Goal: Task Accomplishment & Management: Manage account settings

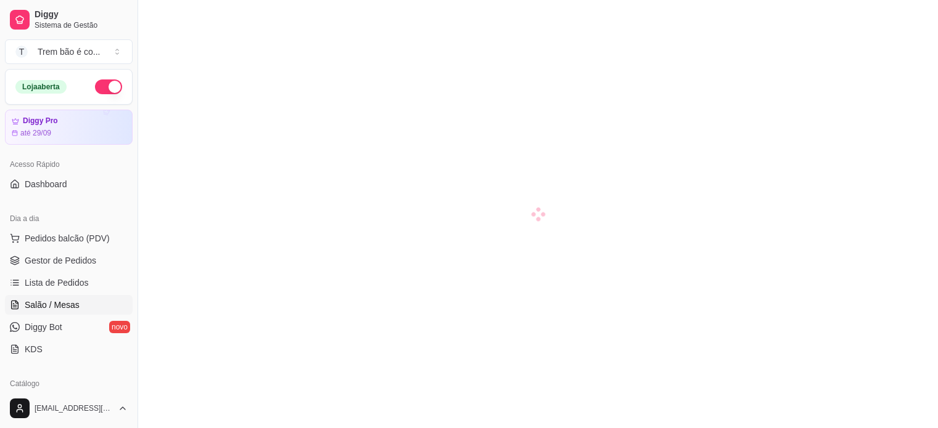
click at [47, 229] on ul "Pedidos balcão (PDV) Gestor de Pedidos Lista de Pedidos Salão / Mesas Diggy Bot…" at bounding box center [69, 294] width 128 height 131
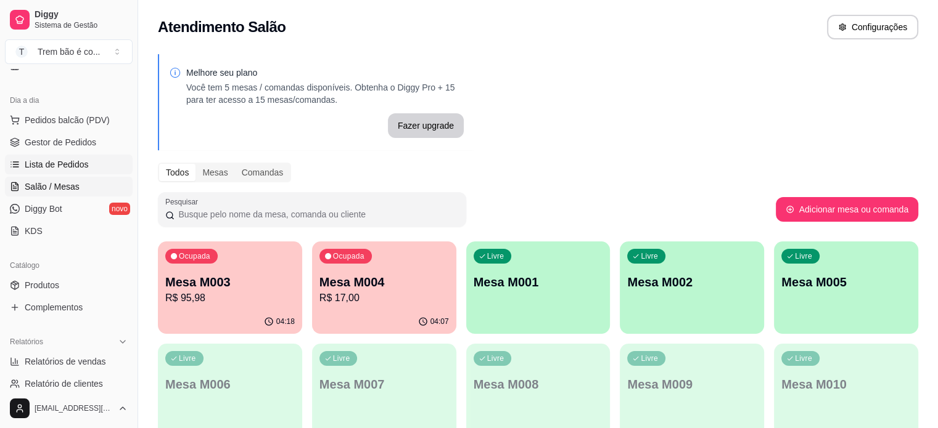
click at [47, 157] on link "Lista de Pedidos" at bounding box center [69, 165] width 128 height 20
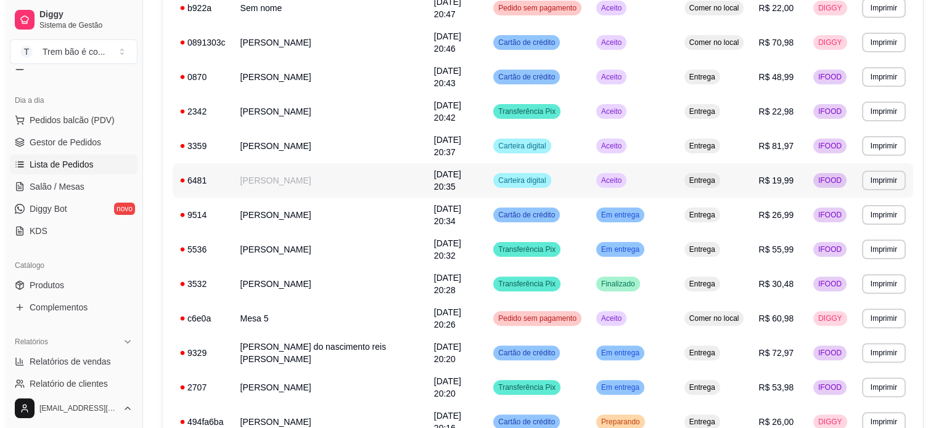
scroll to position [706, 0]
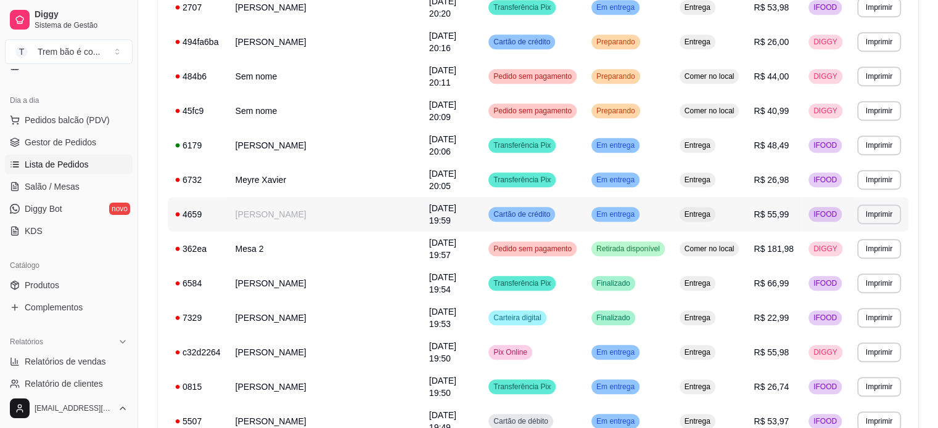
click at [264, 211] on td "[PERSON_NAME]" at bounding box center [325, 214] width 194 height 35
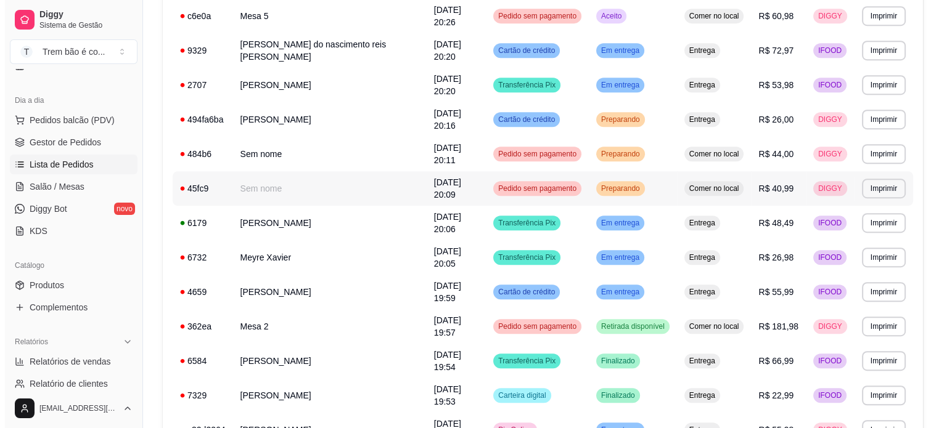
scroll to position [635, 0]
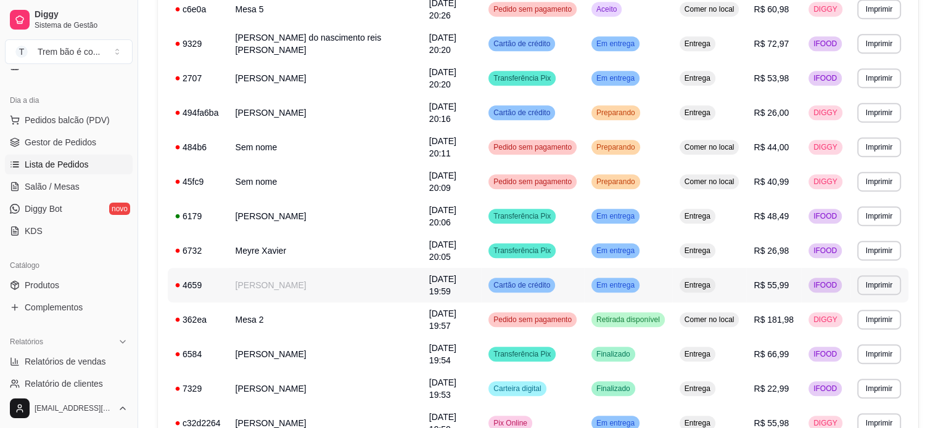
click at [352, 288] on td "[PERSON_NAME]" at bounding box center [325, 285] width 194 height 35
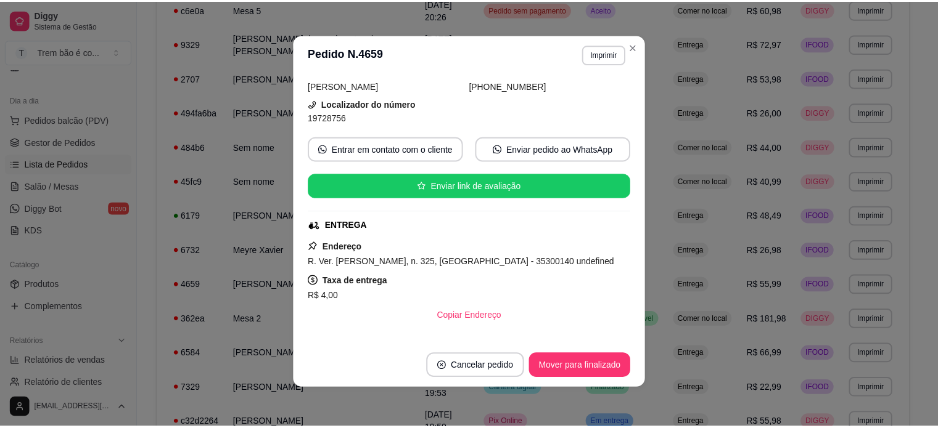
scroll to position [74, 0]
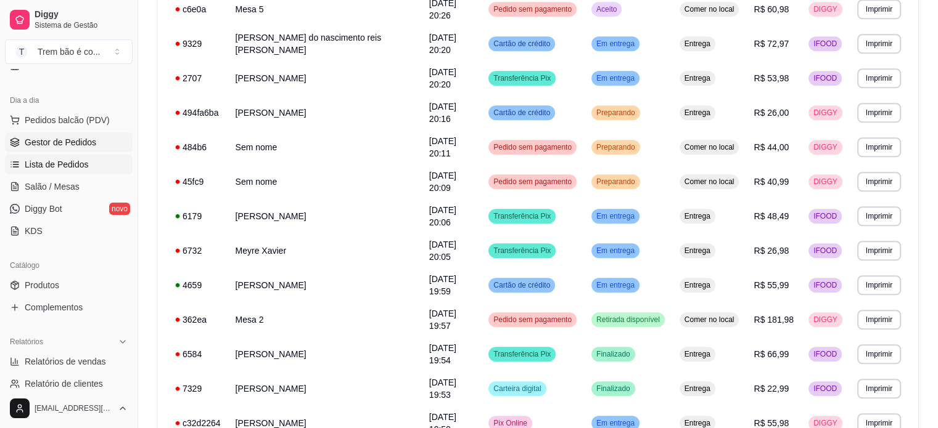
click at [103, 142] on link "Gestor de Pedidos" at bounding box center [69, 143] width 128 height 20
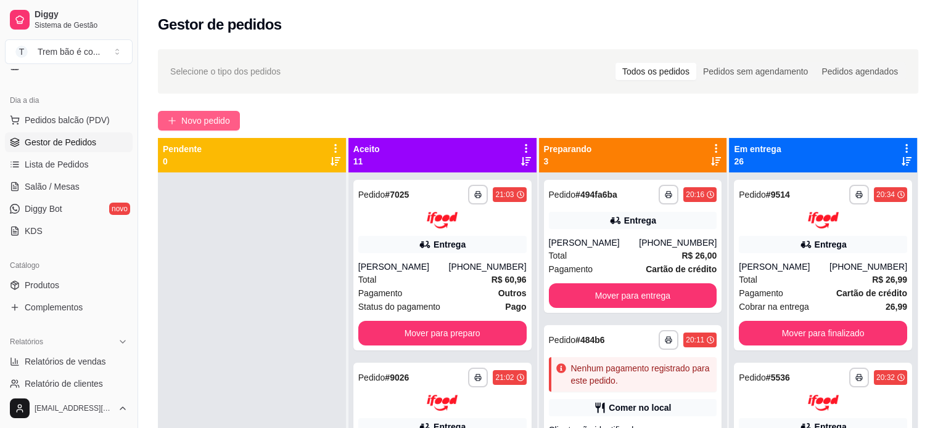
click at [220, 121] on span "Novo pedido" at bounding box center [205, 121] width 49 height 14
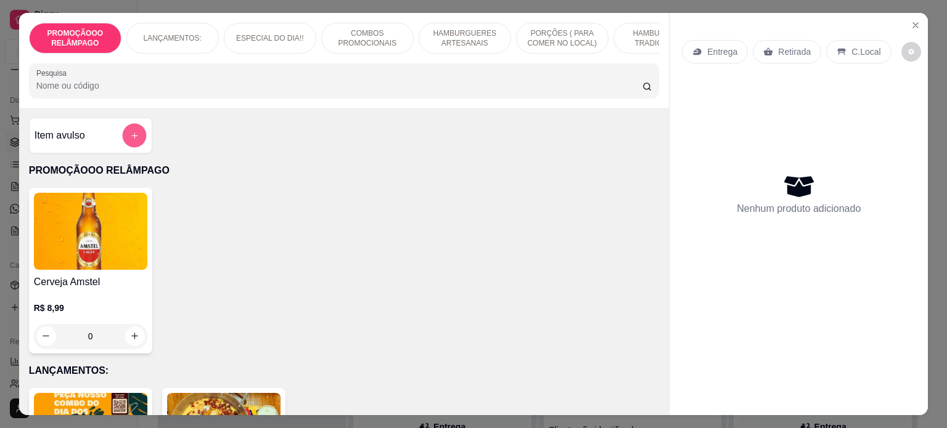
click at [131, 139] on icon "add-separate-item" at bounding box center [134, 136] width 6 height 6
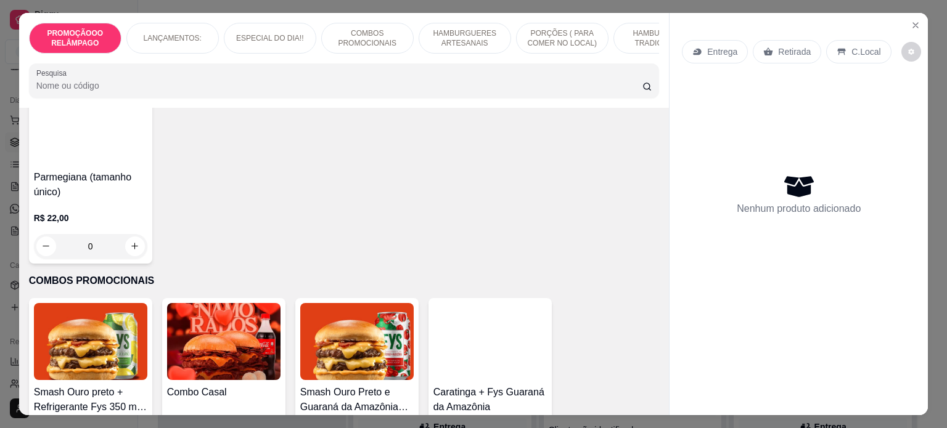
scroll to position [491, 0]
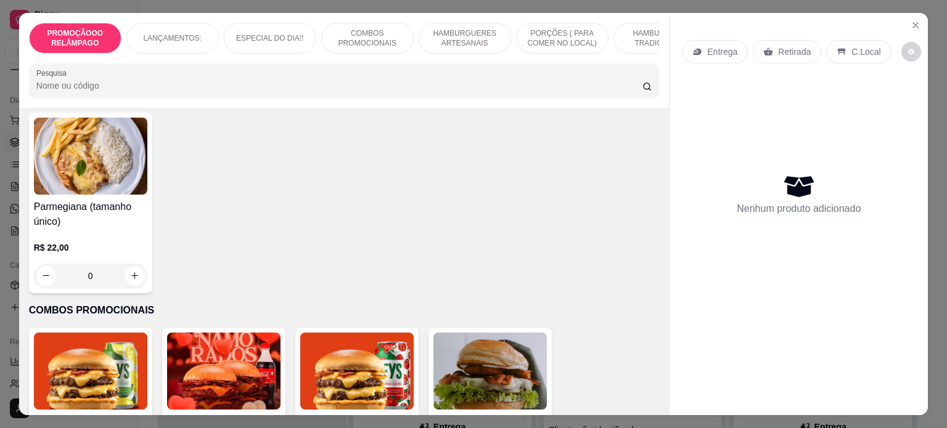
click at [132, 281] on div "0" at bounding box center [90, 276] width 113 height 25
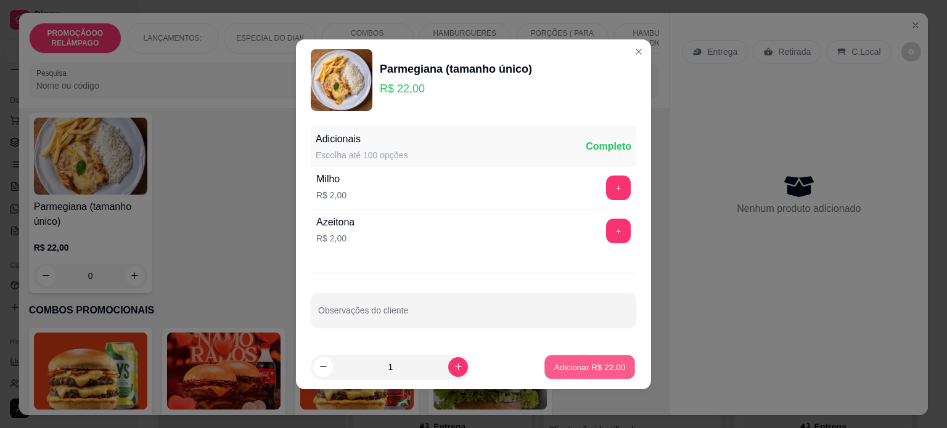
click at [567, 362] on p "Adicionar R$ 22,00" at bounding box center [590, 367] width 72 height 12
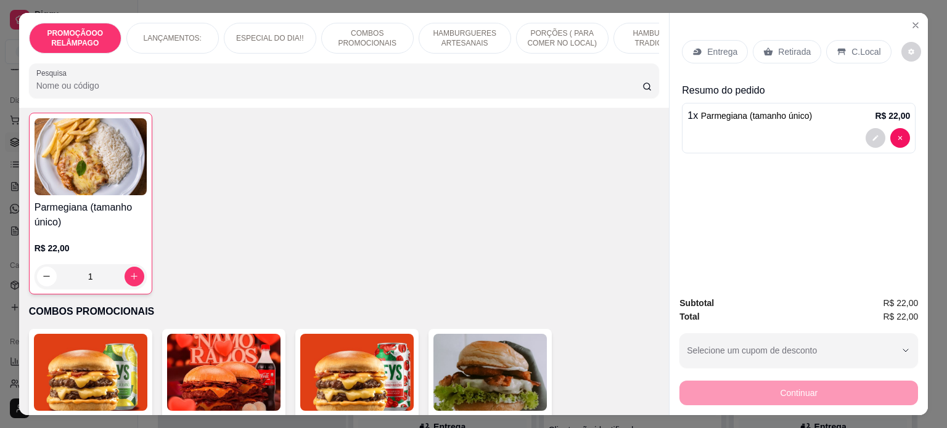
click at [857, 52] on p "C.Local" at bounding box center [865, 52] width 29 height 12
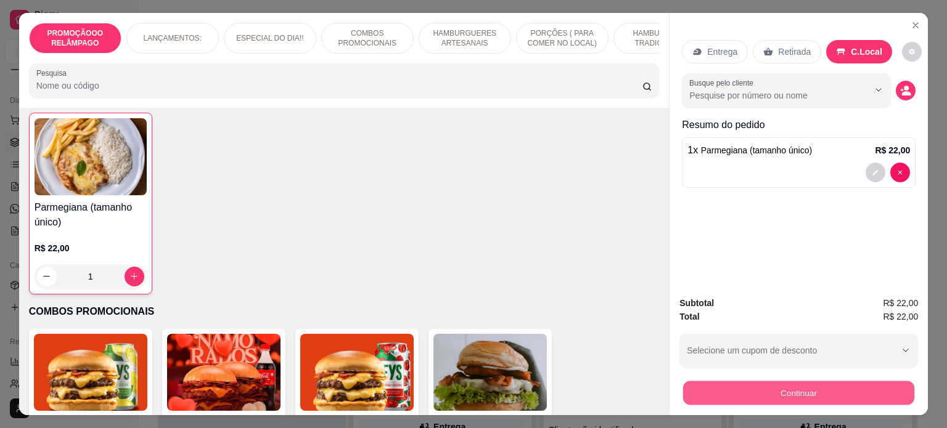
click at [735, 398] on button "Continuar" at bounding box center [798, 394] width 231 height 24
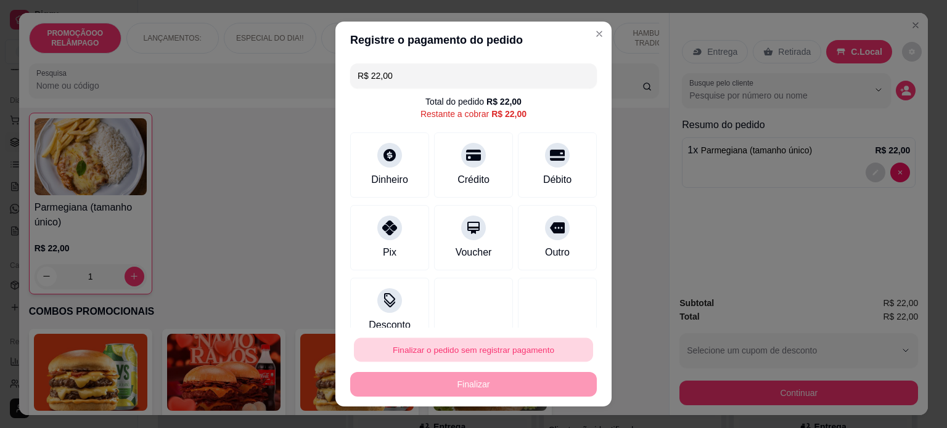
click at [518, 342] on button "Finalizar o pedido sem registrar pagamento" at bounding box center [473, 350] width 239 height 24
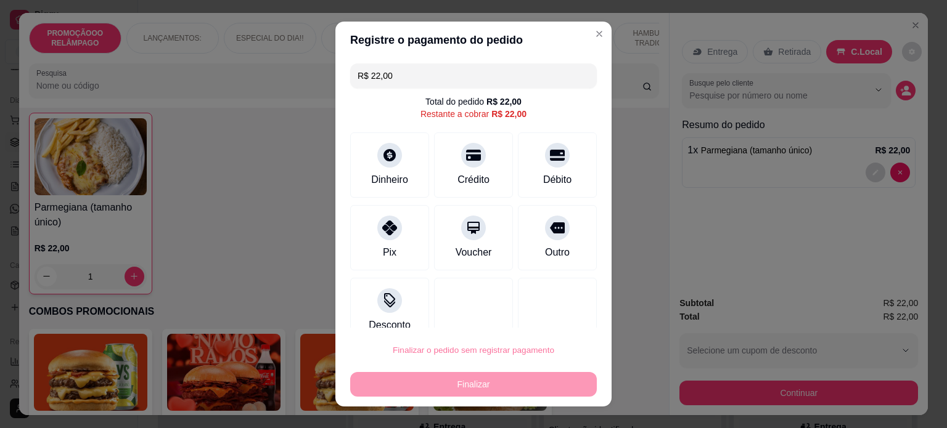
click at [538, 311] on button "Confirmar" at bounding box center [544, 315] width 46 height 19
type input "0"
type input "R$ 0,00"
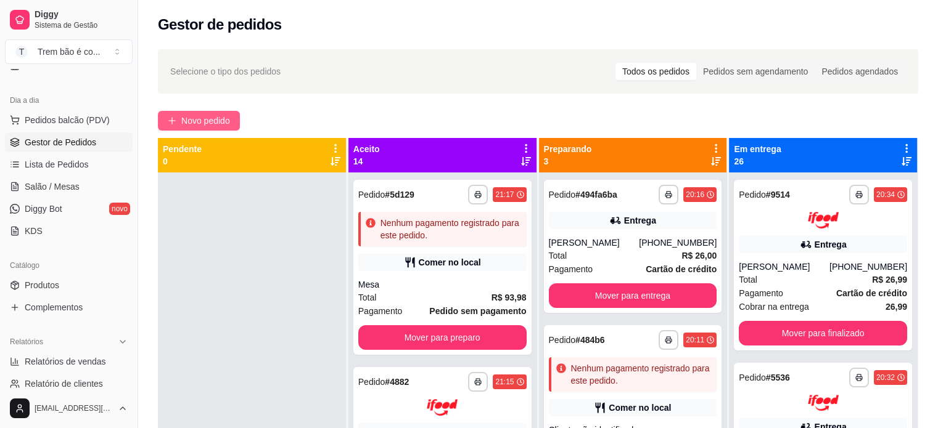
click at [204, 130] on button "Novo pedido" at bounding box center [199, 121] width 82 height 20
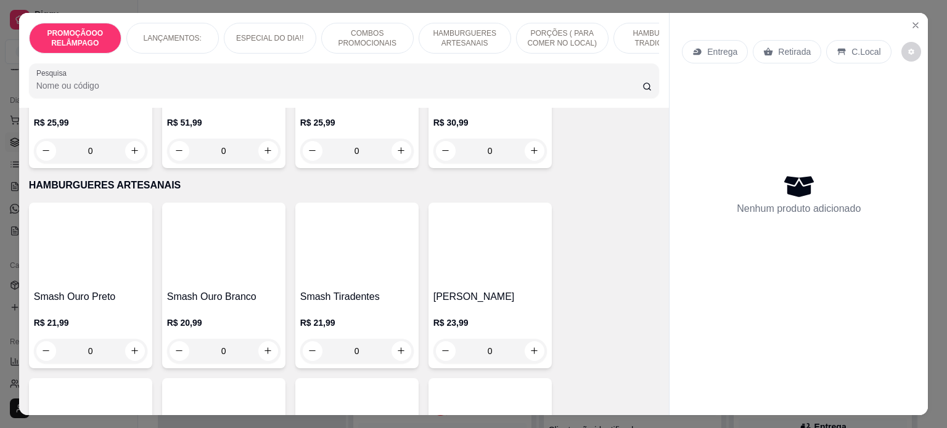
scroll to position [921, 0]
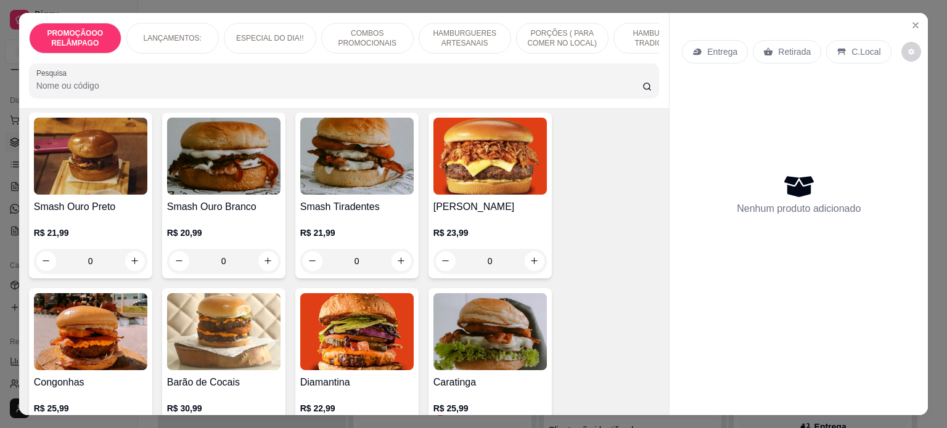
click at [126, 266] on div "0" at bounding box center [90, 261] width 113 height 25
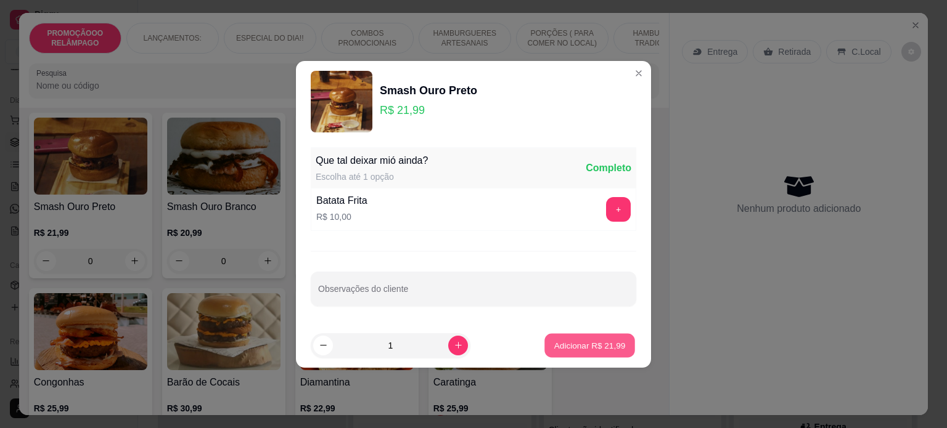
click at [555, 345] on p "Adicionar R$ 21,99" at bounding box center [590, 346] width 72 height 12
type input "1"
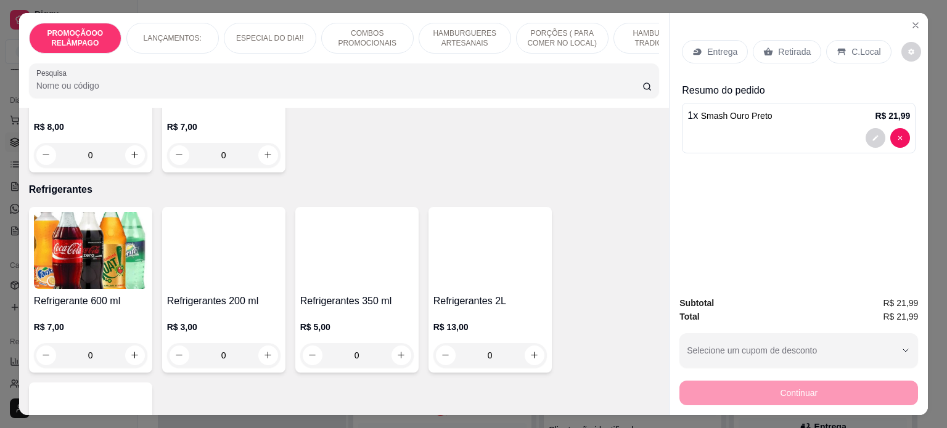
scroll to position [3082, 0]
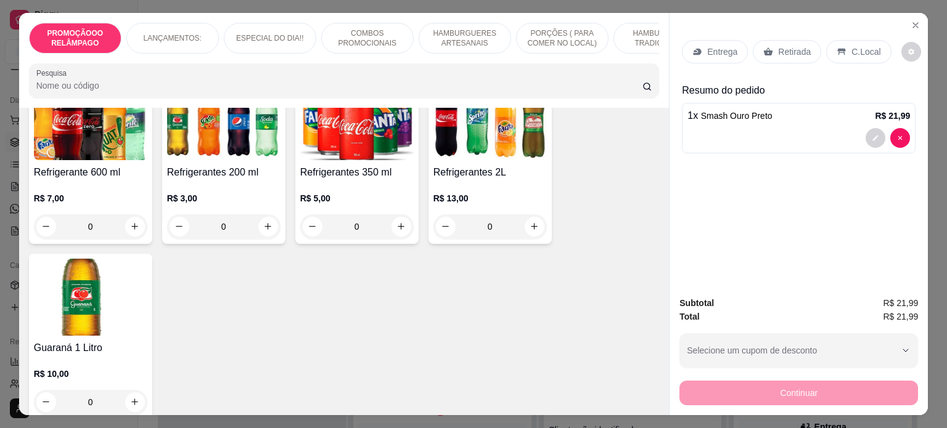
click at [80, 165] on div "Refrigerante 600 ml R$ 7,00 0" at bounding box center [90, 161] width 123 height 166
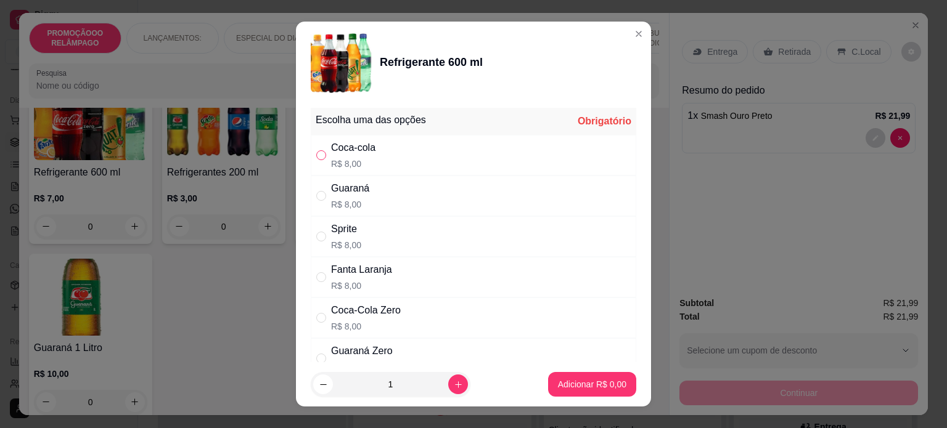
click at [316, 153] on input "" at bounding box center [321, 155] width 10 height 10
radio input "true"
click at [563, 377] on button "Adicionar R$ 8,00" at bounding box center [592, 385] width 86 height 24
type input "1"
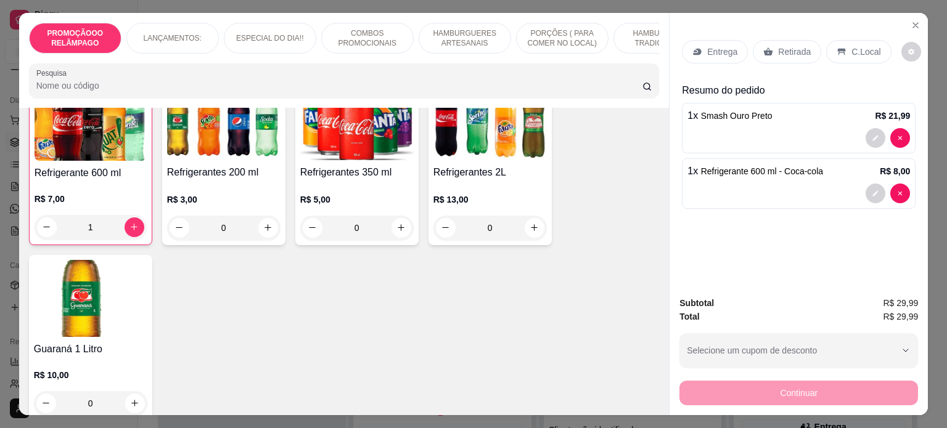
scroll to position [3082, 0]
click at [711, 52] on p "Entrega" at bounding box center [722, 52] width 30 height 12
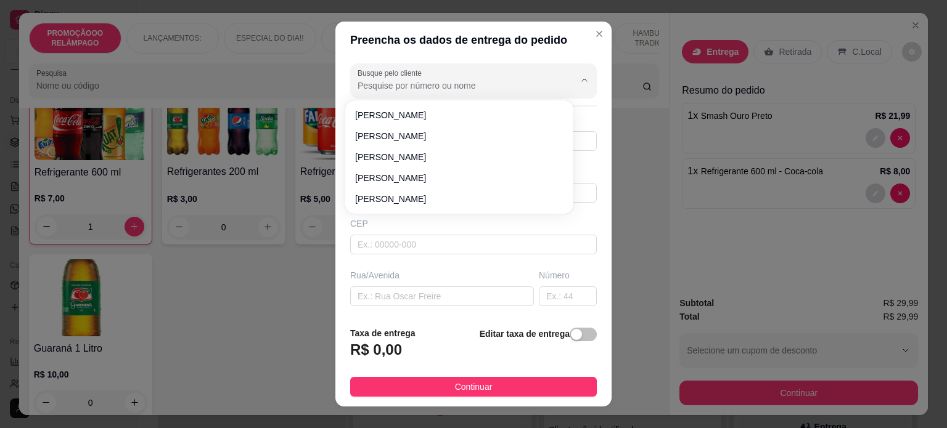
click at [476, 88] on input "Busque pelo cliente" at bounding box center [456, 86] width 197 height 12
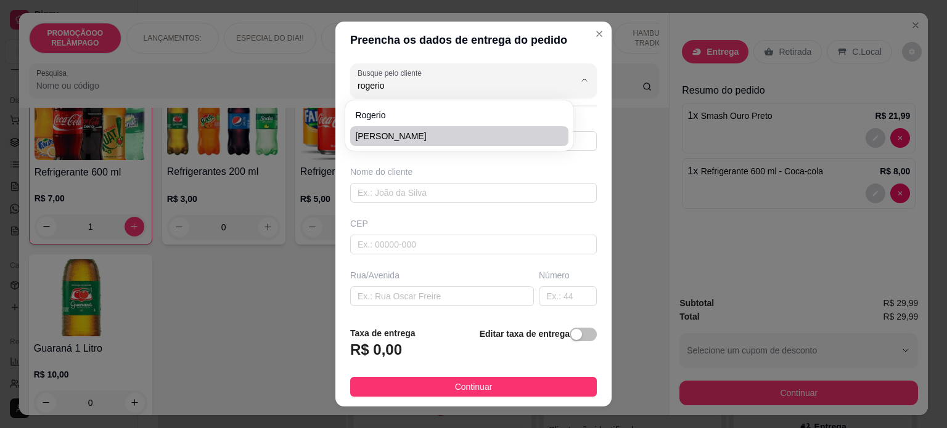
click at [422, 142] on span "[PERSON_NAME]" at bounding box center [453, 136] width 196 height 12
type input "[PERSON_NAME]"
type input "33999595363"
type input "[PERSON_NAME]"
type input "35302460"
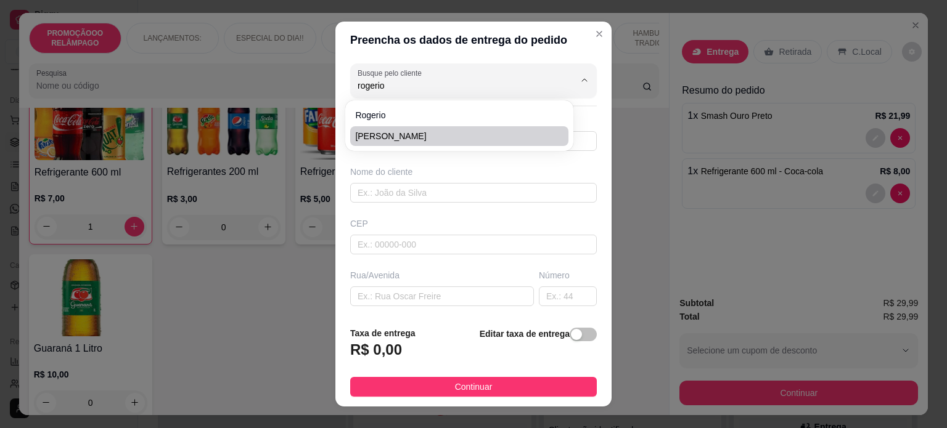
type input "Rua Sucupira"
type input "07"
type input "Zacarias"
type input "Caratinga"
type input "Casa"
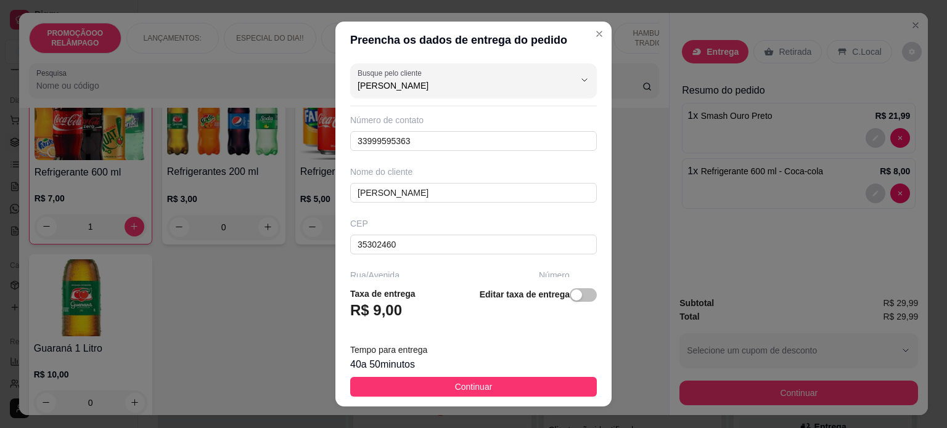
type input "[PERSON_NAME]"
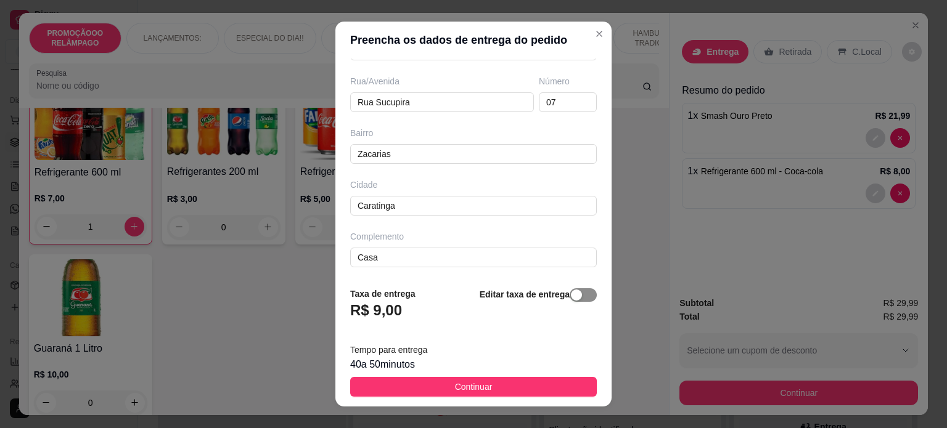
click at [571, 296] on div "button" at bounding box center [576, 295] width 11 height 11
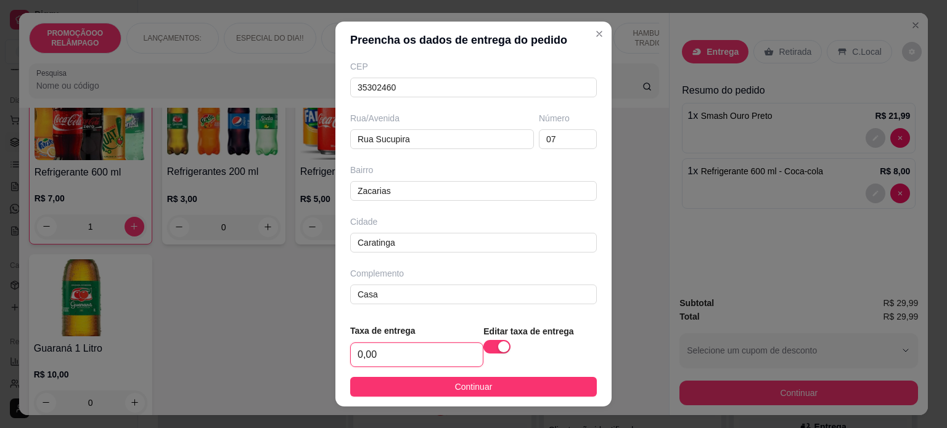
drag, startPoint x: 372, startPoint y: 359, endPoint x: 333, endPoint y: 358, distance: 39.5
click at [335, 358] on footer "Taxa de entrega 0,00 Editar taxa de entrega Continuar" at bounding box center [473, 360] width 276 height 92
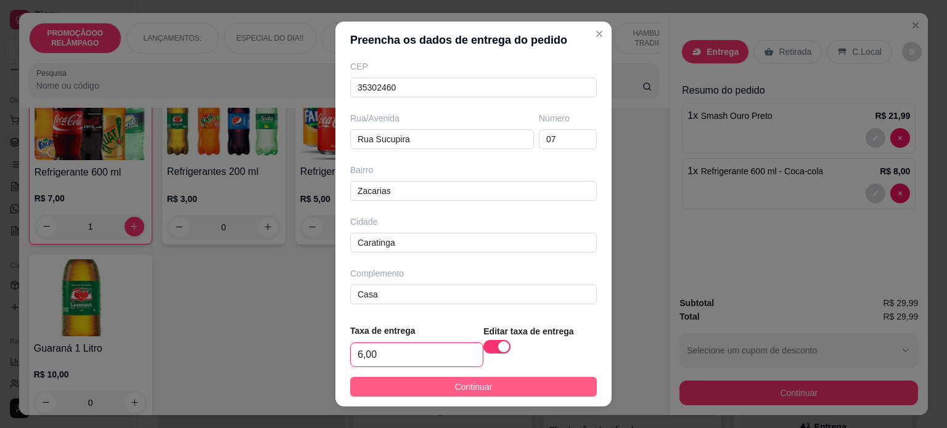
type input "6,00"
click at [400, 388] on button "Continuar" at bounding box center [473, 387] width 247 height 20
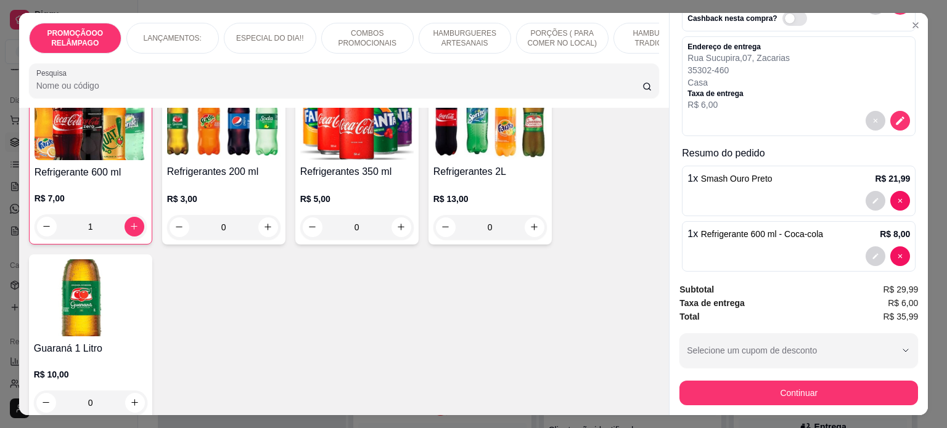
scroll to position [109, 0]
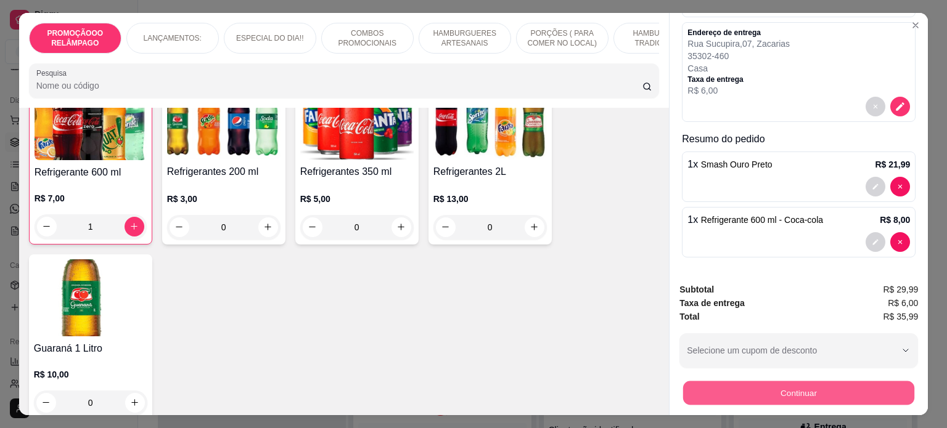
click at [732, 387] on button "Continuar" at bounding box center [798, 394] width 231 height 24
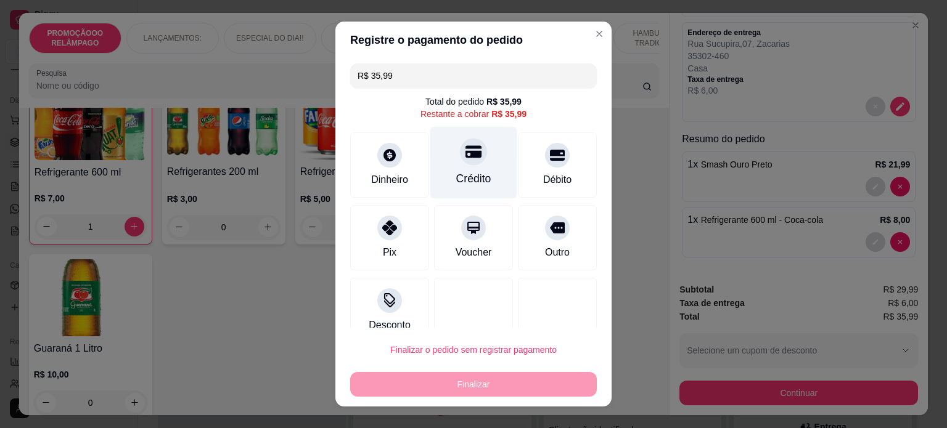
click at [454, 165] on div "Crédito" at bounding box center [473, 162] width 87 height 72
type input "R$ 0,00"
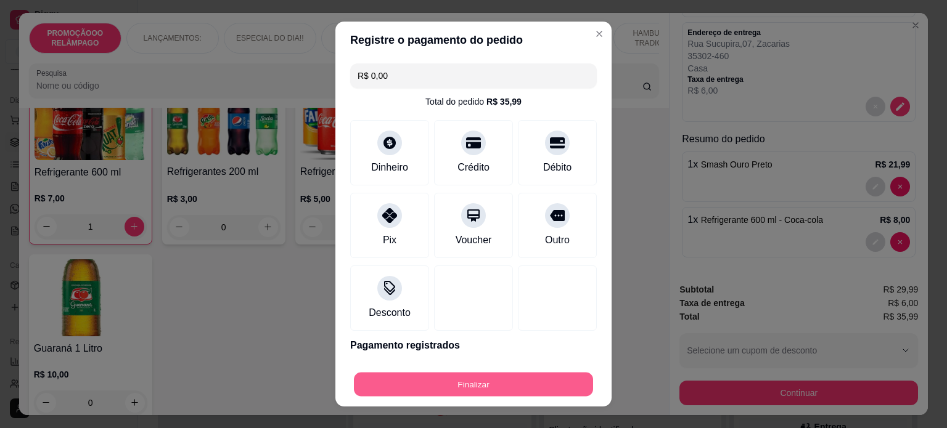
click at [462, 387] on button "Finalizar" at bounding box center [473, 385] width 239 height 24
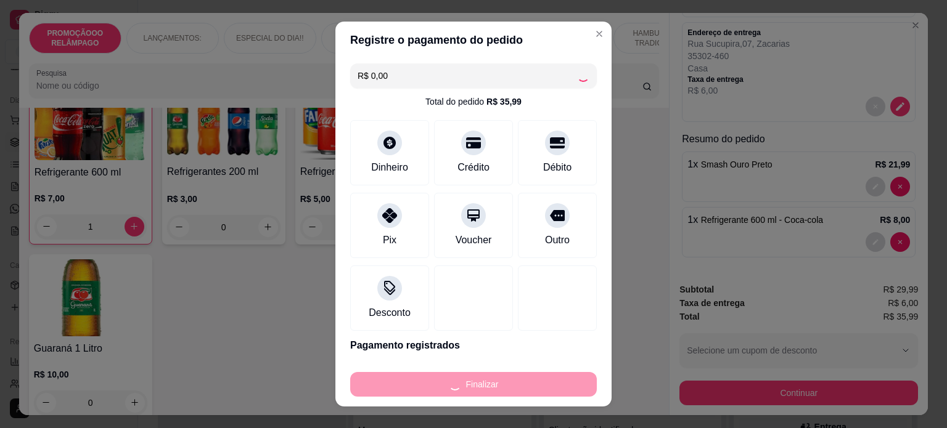
type input "0"
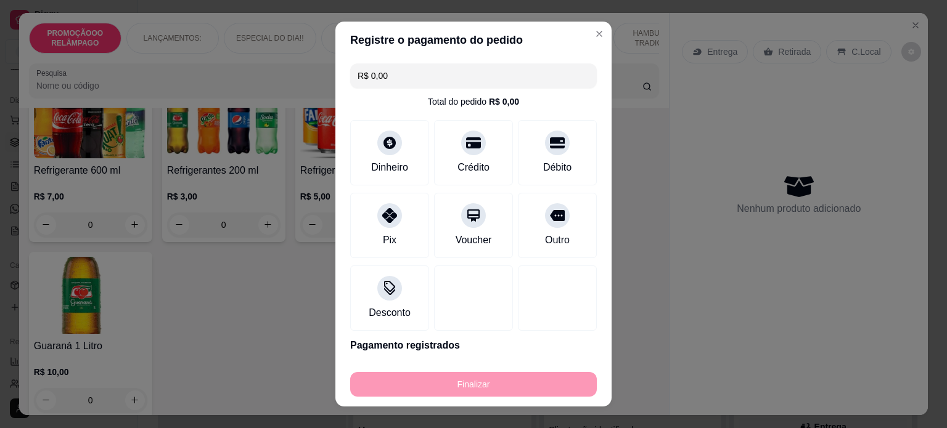
type input "-R$ 35,99"
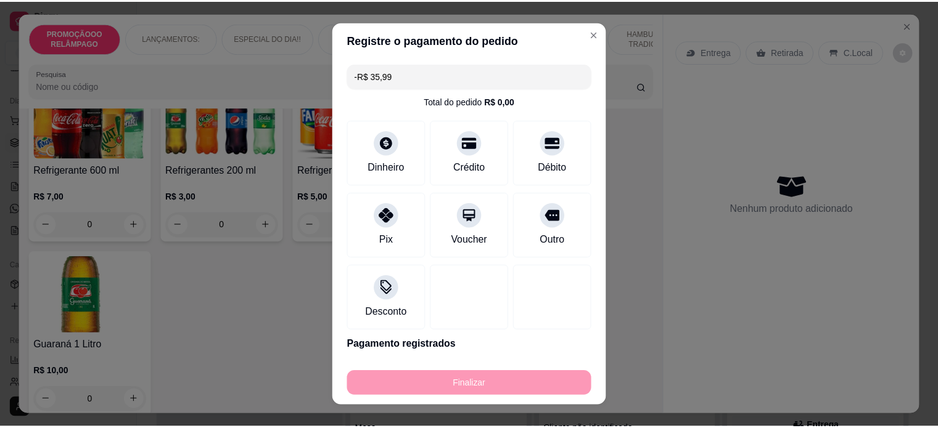
scroll to position [3080, 0]
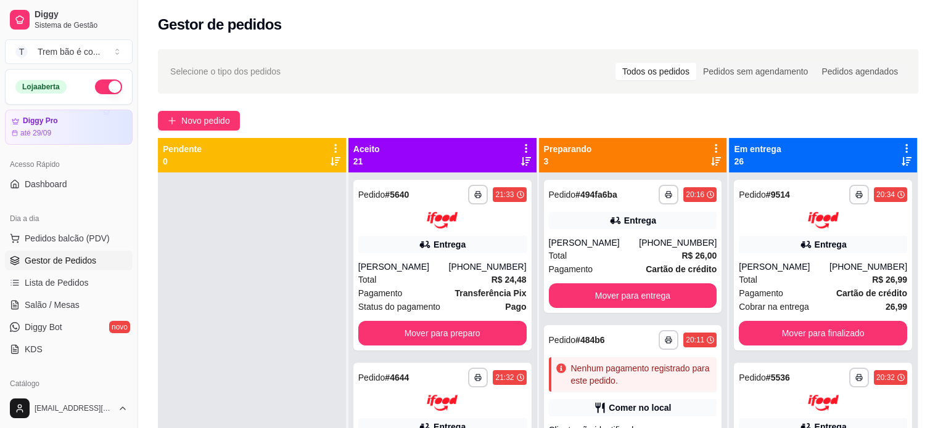
click at [99, 83] on button "button" at bounding box center [108, 87] width 27 height 15
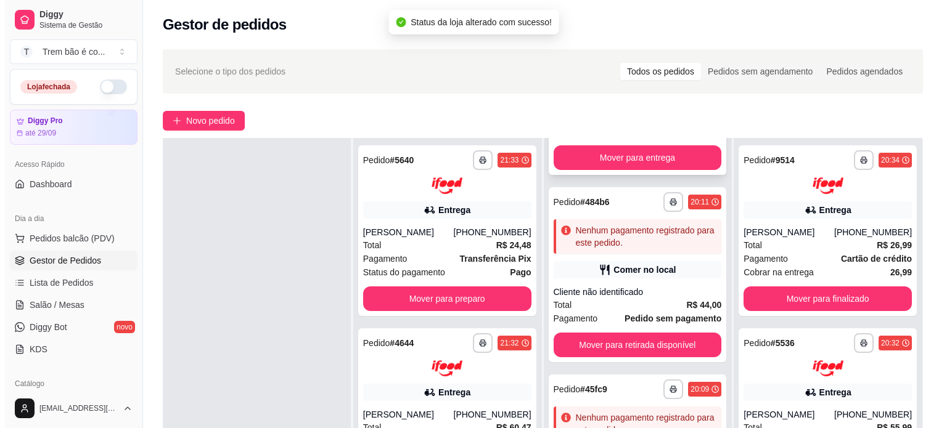
scroll to position [187, 0]
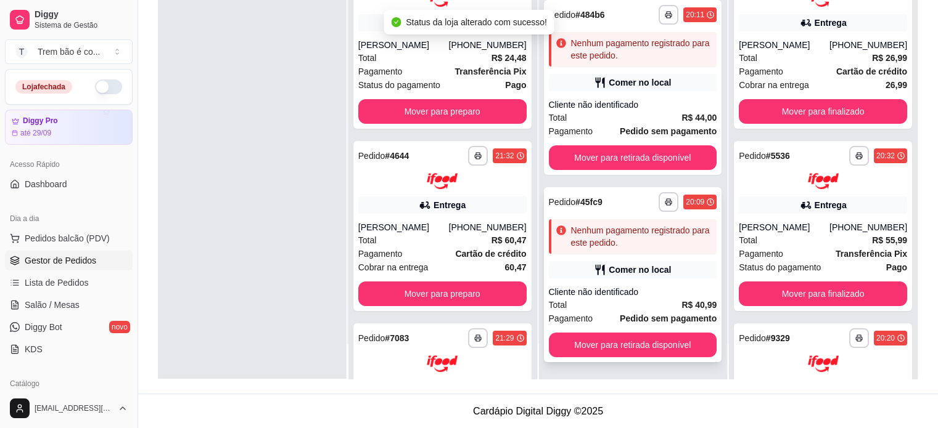
click at [608, 264] on div "Comer no local" at bounding box center [639, 270] width 62 height 12
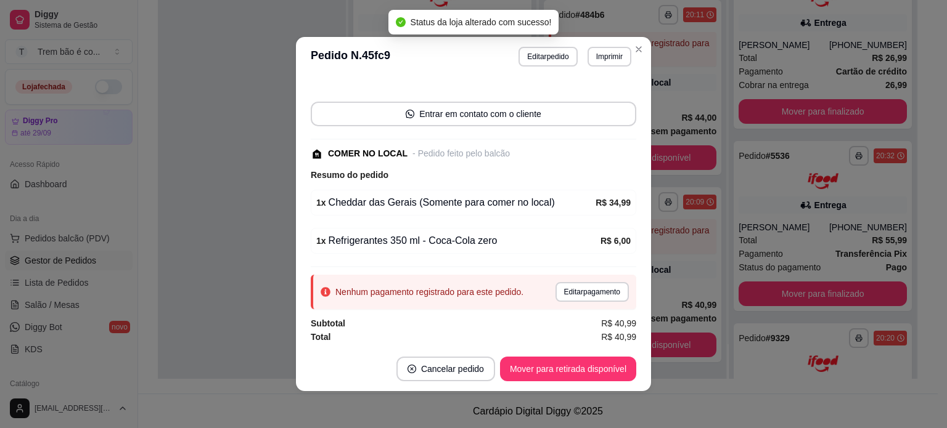
scroll to position [2, 0]
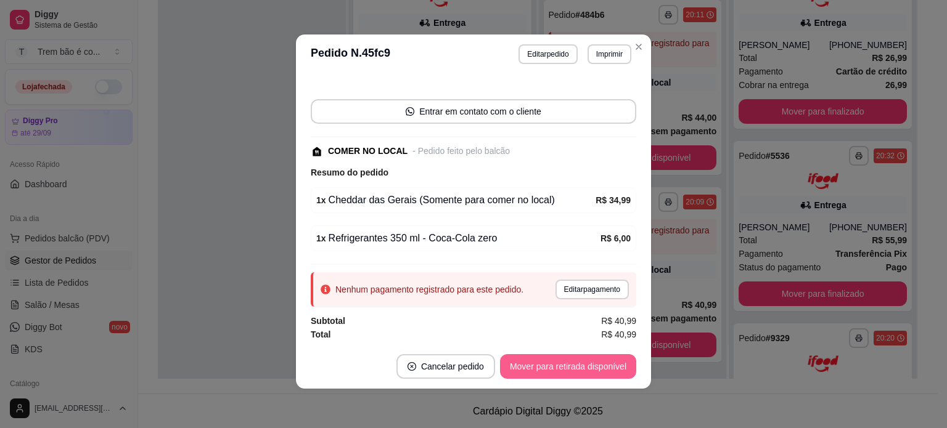
click at [578, 363] on button "Mover para retirada disponível" at bounding box center [568, 366] width 136 height 25
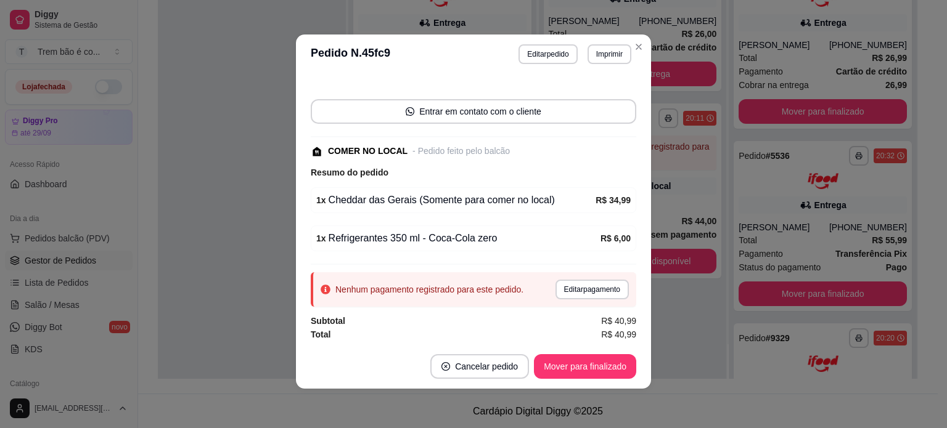
scroll to position [0, 0]
click at [578, 363] on button "Mover para finalizado" at bounding box center [585, 366] width 102 height 25
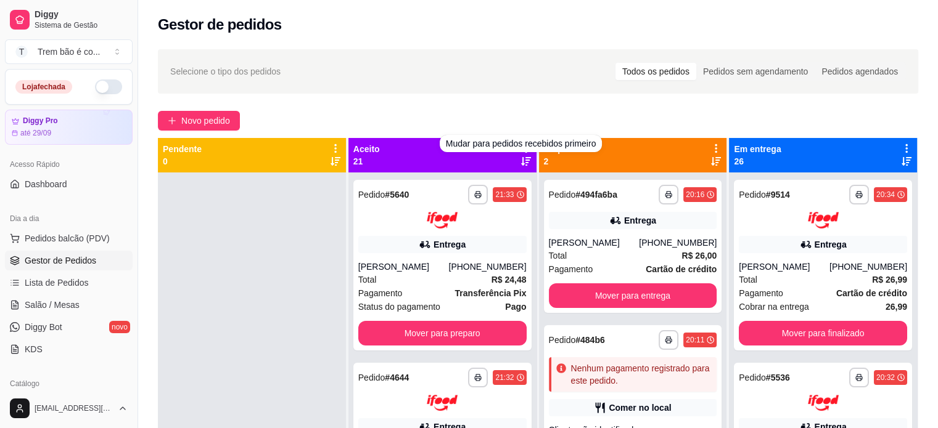
click at [524, 96] on div "**********" at bounding box center [538, 311] width 800 height 539
click at [520, 146] on icon at bounding box center [525, 148] width 11 height 11
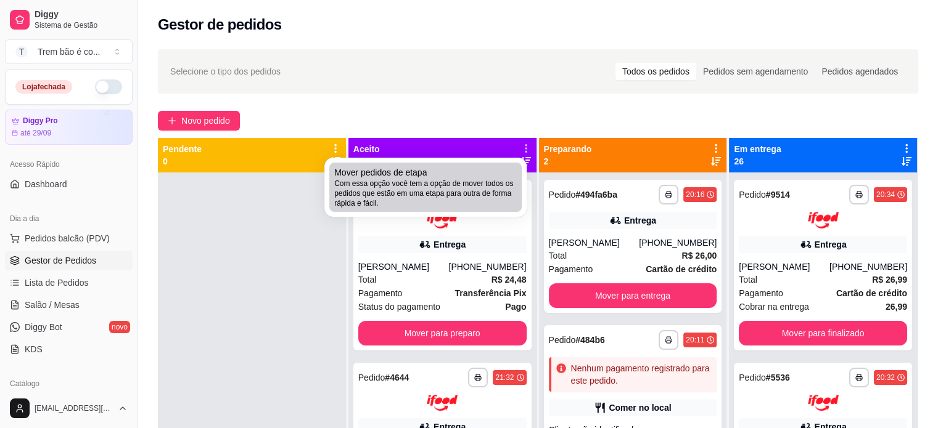
click at [473, 174] on div "Mover pedidos de etapa Com essa opção você tem a opção de mover todos os pedido…" at bounding box center [425, 187] width 182 height 42
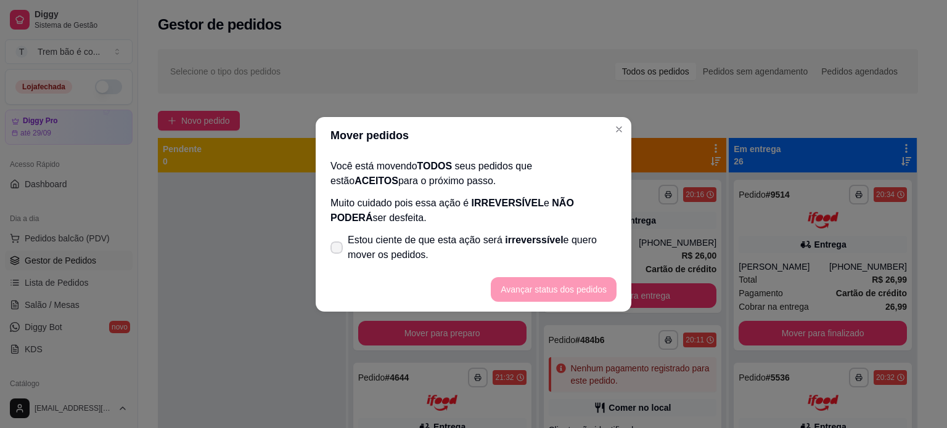
click at [474, 242] on span "Estou ciente de que esta ação será irreverssível e quero mover os pedidos." at bounding box center [482, 248] width 269 height 30
click at [338, 250] on input "Estou ciente de que esta ação será irreverssível e quero mover os pedidos." at bounding box center [334, 254] width 8 height 8
checkbox input "true"
click at [522, 293] on button "Avançar status dos pedidos" at bounding box center [554, 289] width 122 height 24
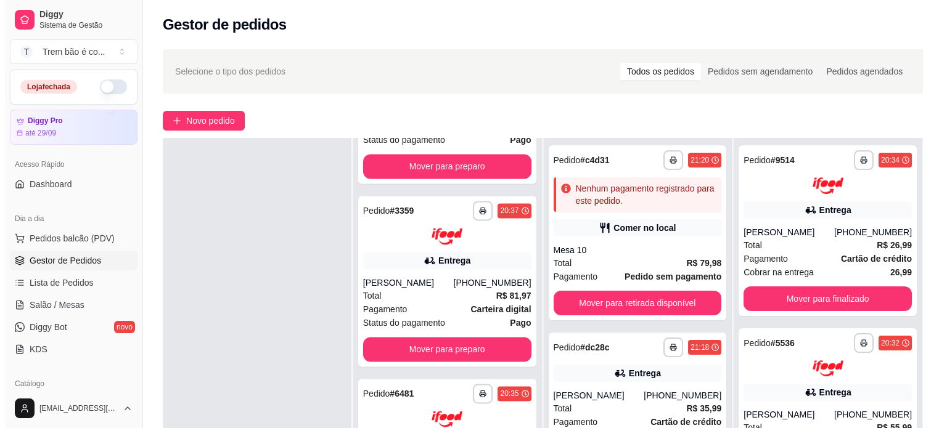
scroll to position [187, 0]
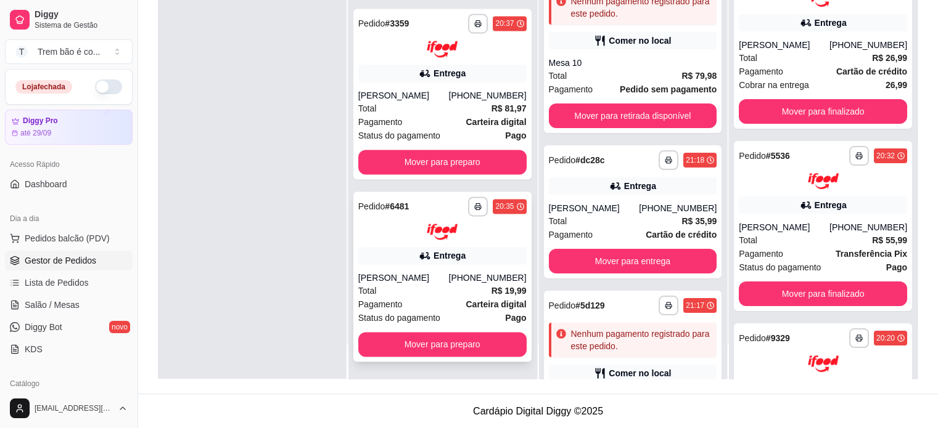
click at [438, 288] on div "Total R$ 19,99" at bounding box center [442, 291] width 168 height 14
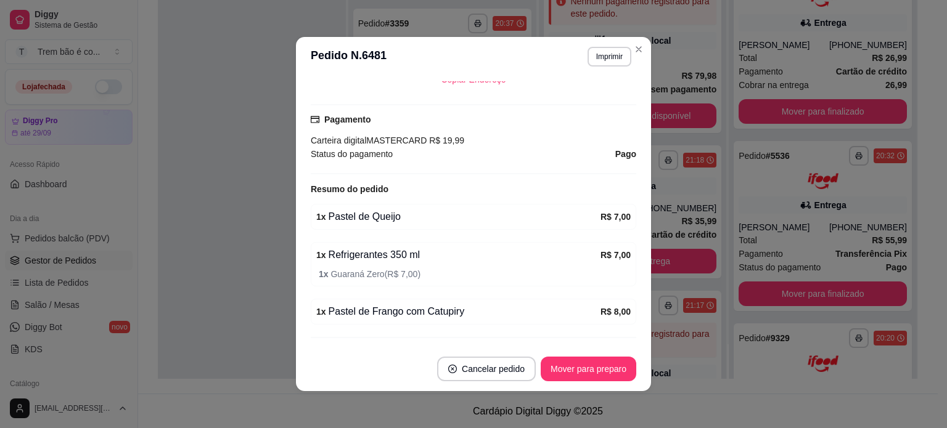
scroll to position [438, 0]
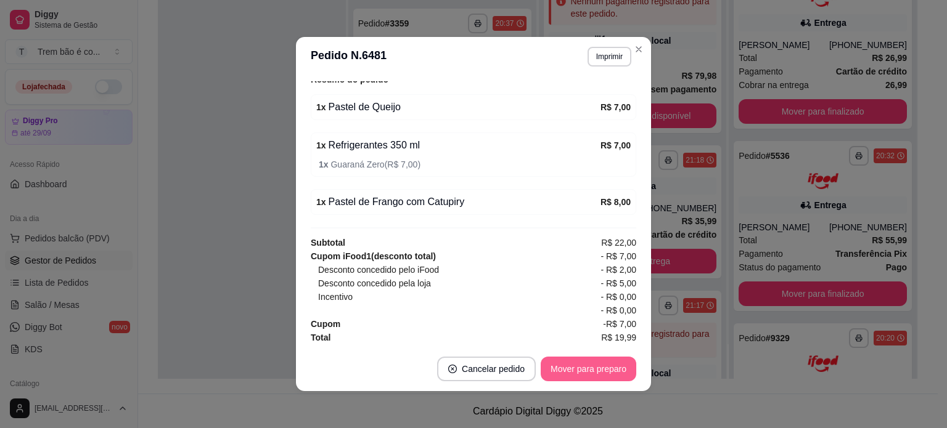
click at [592, 364] on button "Mover para preparo" at bounding box center [589, 369] width 96 height 25
click at [607, 374] on button "Mover para entrega" at bounding box center [588, 370] width 92 height 24
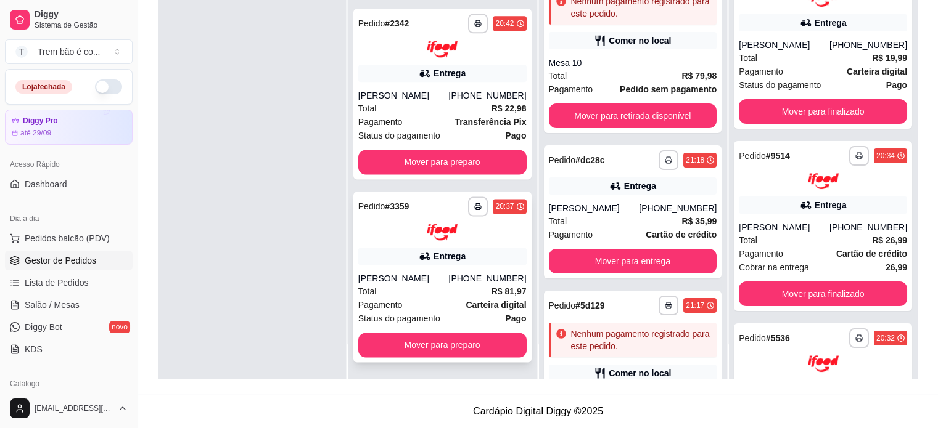
click at [452, 271] on div "**********" at bounding box center [442, 277] width 178 height 171
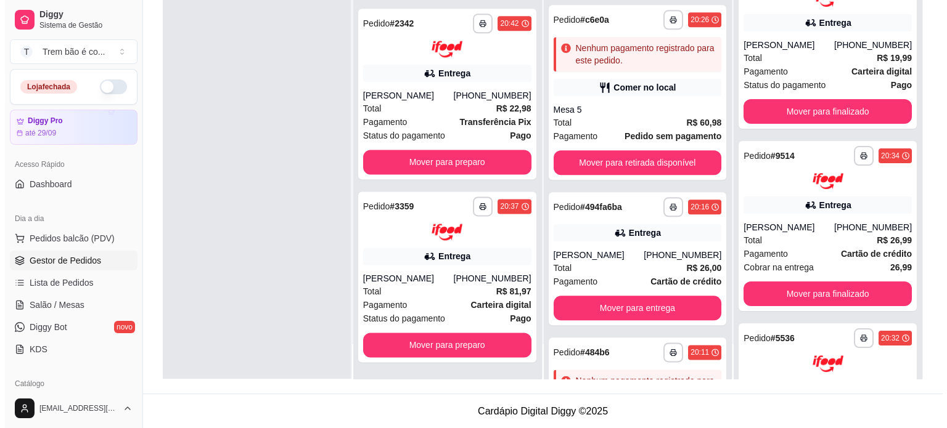
scroll to position [1519, 0]
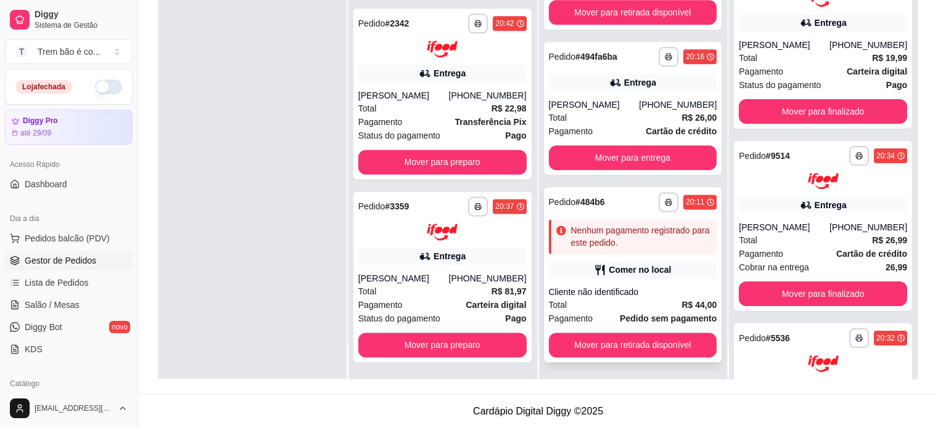
click at [620, 260] on div "**********" at bounding box center [633, 274] width 178 height 175
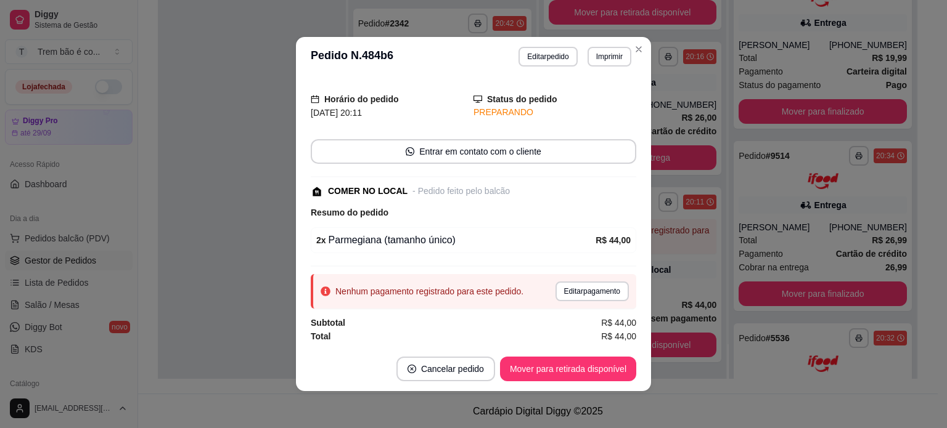
scroll to position [0, 0]
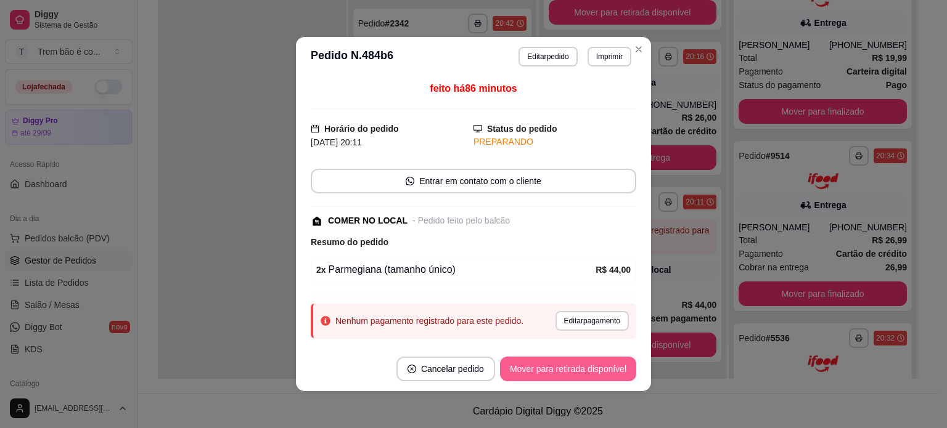
click at [577, 373] on button "Mover para retirada disponível" at bounding box center [568, 369] width 136 height 25
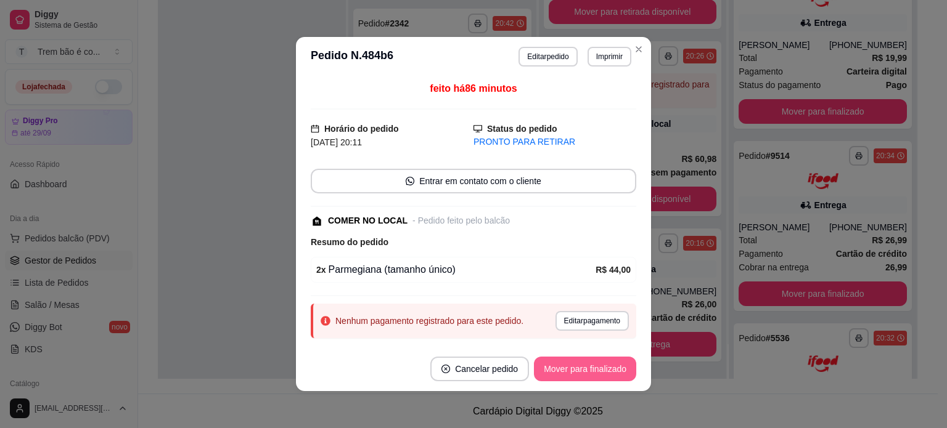
scroll to position [1332, 0]
click at [595, 374] on button "Mover para finalizado" at bounding box center [585, 369] width 102 height 25
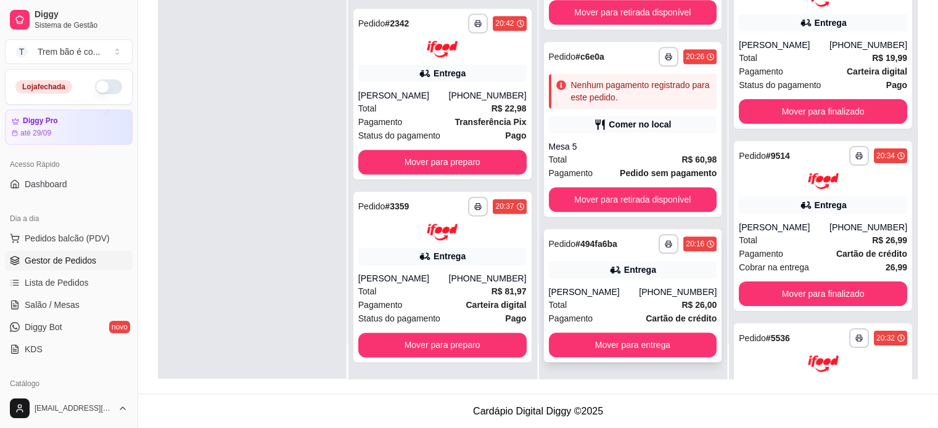
click at [589, 264] on div "Entrega" at bounding box center [633, 269] width 168 height 17
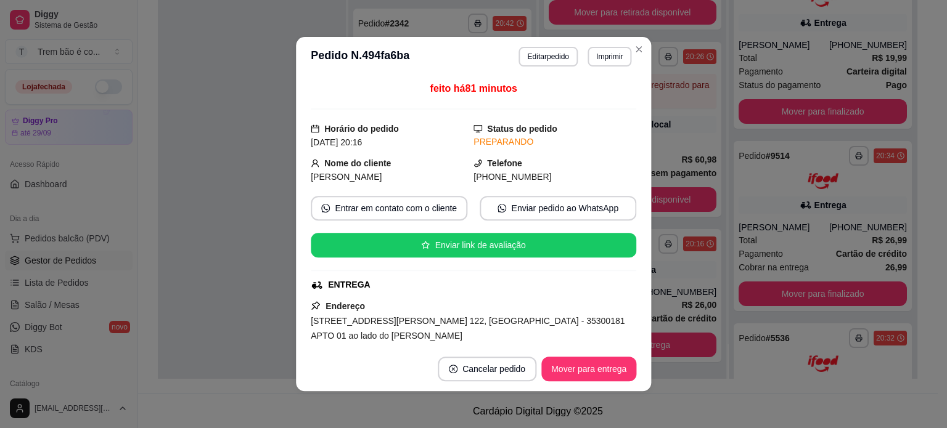
scroll to position [316, 0]
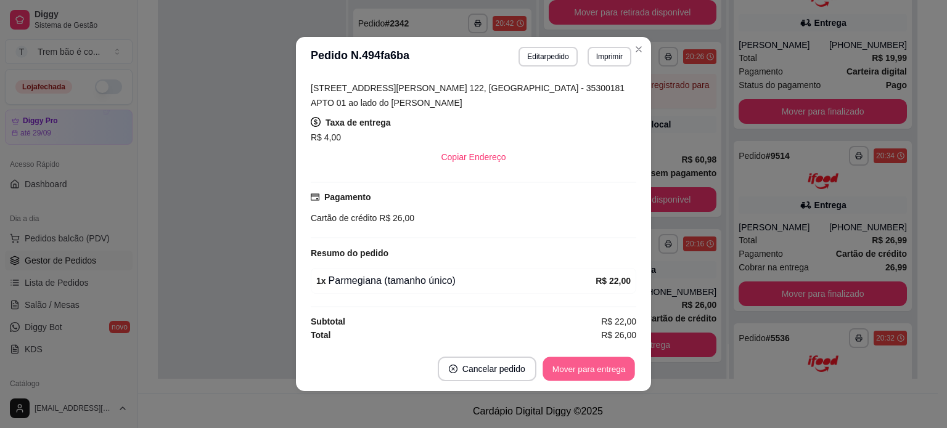
click at [575, 367] on button "Mover para entrega" at bounding box center [588, 370] width 92 height 24
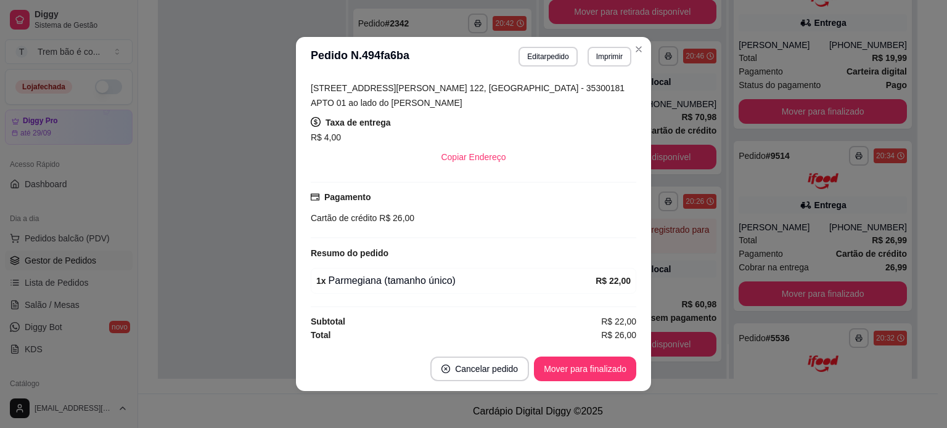
scroll to position [1186, 0]
click at [636, 62] on header "**********" at bounding box center [473, 56] width 355 height 39
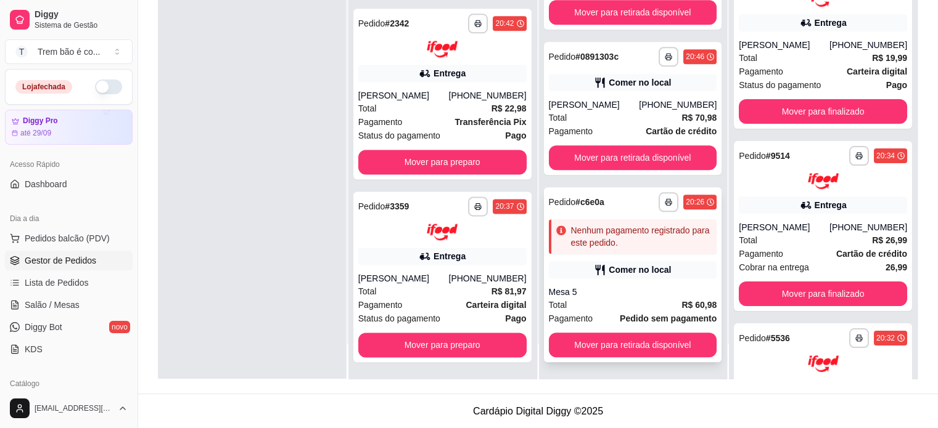
click at [598, 300] on div "Total R$ 60,98" at bounding box center [633, 305] width 168 height 14
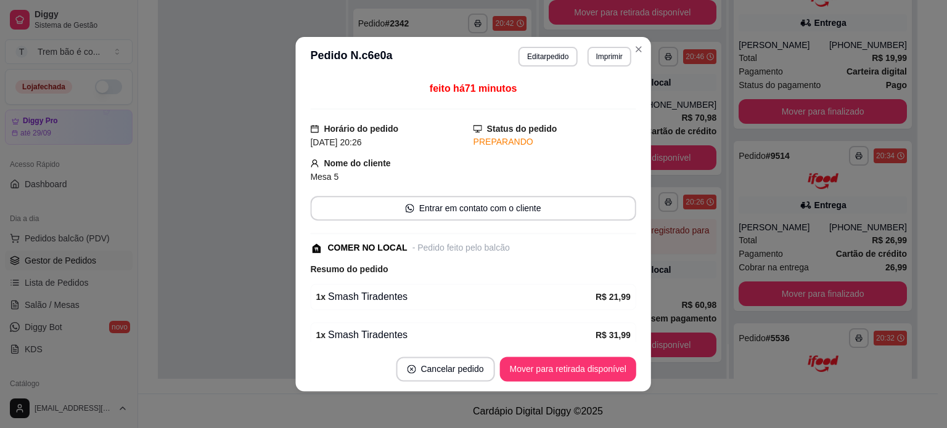
scroll to position [168, 0]
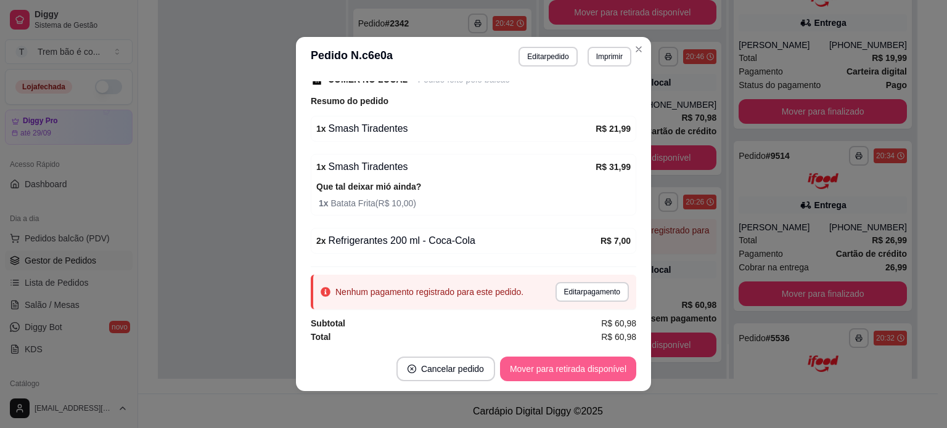
click at [576, 363] on button "Mover para retirada disponível" at bounding box center [568, 369] width 136 height 25
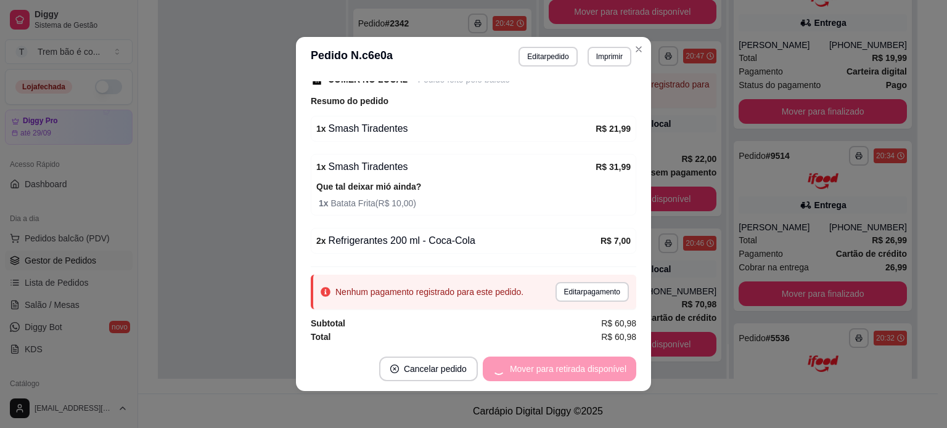
scroll to position [999, 0]
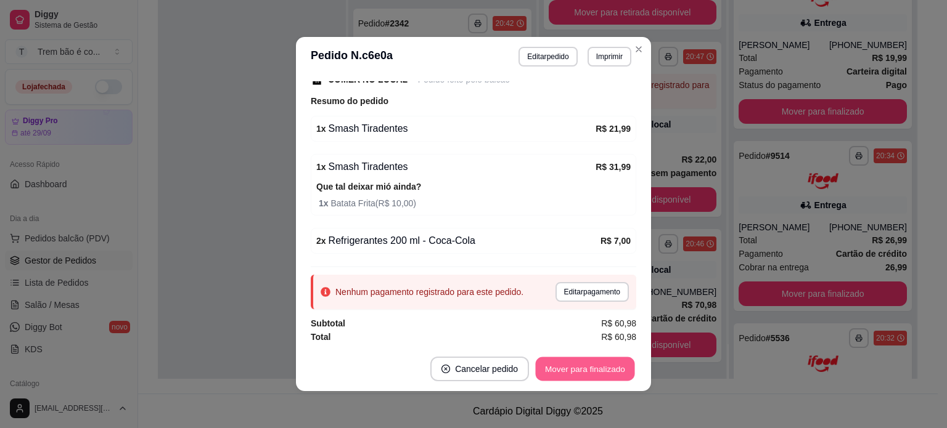
click at [594, 374] on button "Mover para finalizado" at bounding box center [585, 370] width 99 height 24
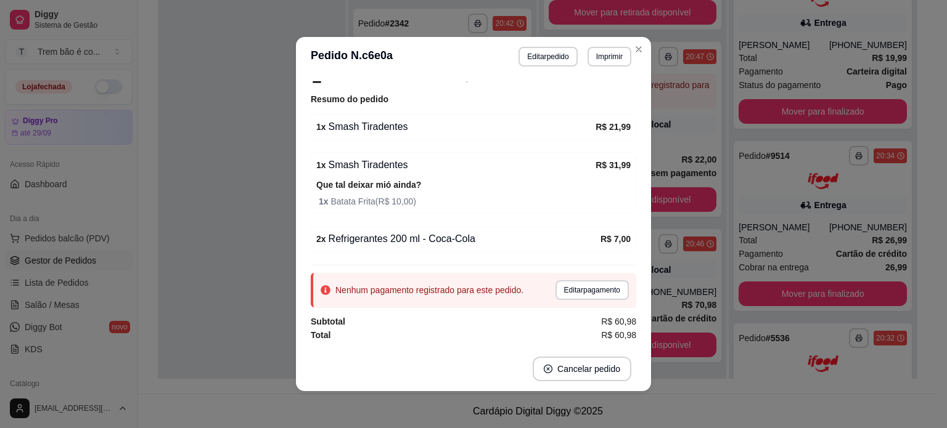
scroll to position [116, 0]
click at [636, 63] on header "**********" at bounding box center [473, 56] width 355 height 39
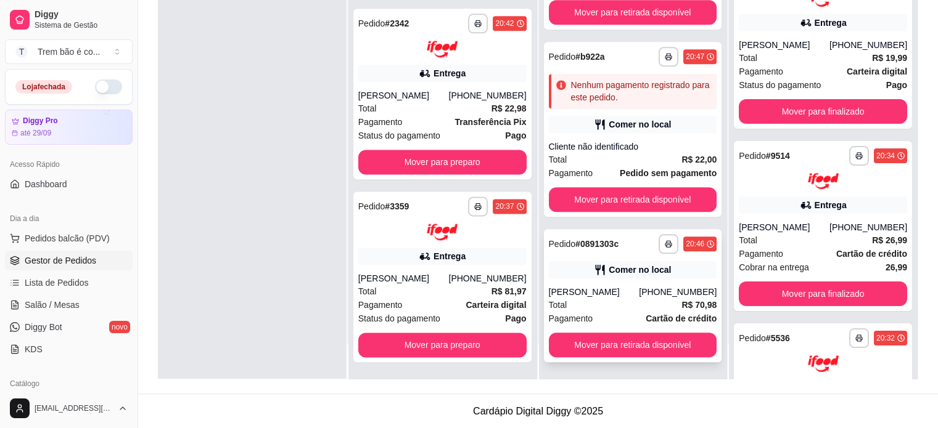
click at [615, 272] on div "Comer no local" at bounding box center [639, 270] width 62 height 12
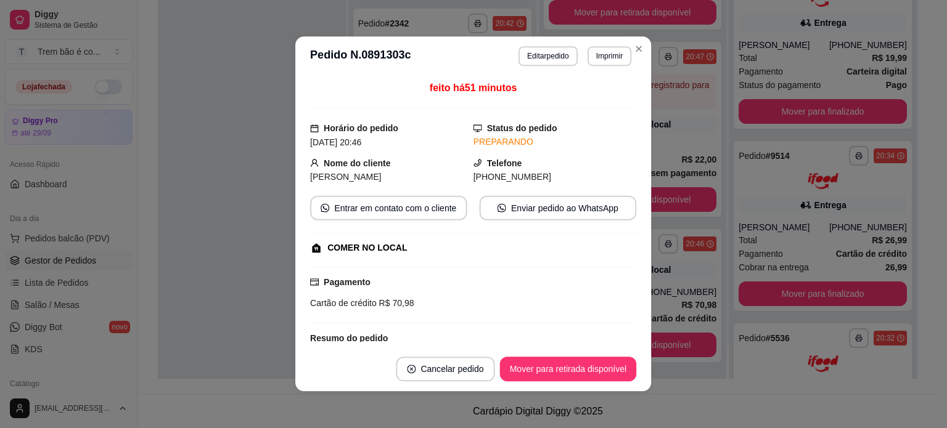
scroll to position [191, 0]
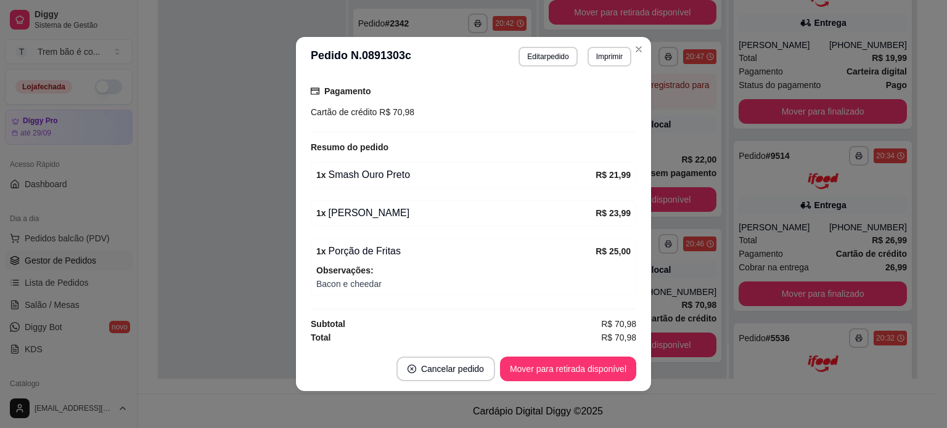
click at [576, 389] on footer "Cancelar pedido Mover para retirada disponível" at bounding box center [473, 369] width 355 height 44
click at [571, 376] on button "Mover para retirada disponível" at bounding box center [568, 369] width 136 height 25
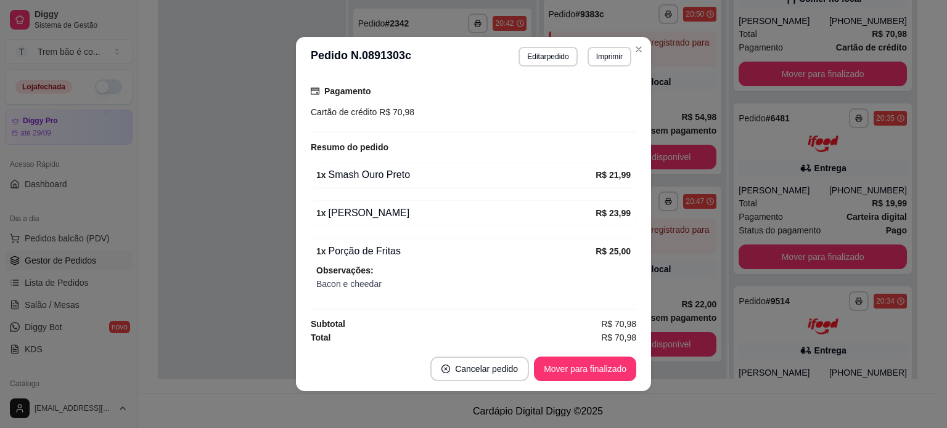
scroll to position [853, 0]
click at [597, 374] on button "Mover para finalizado" at bounding box center [585, 369] width 102 height 25
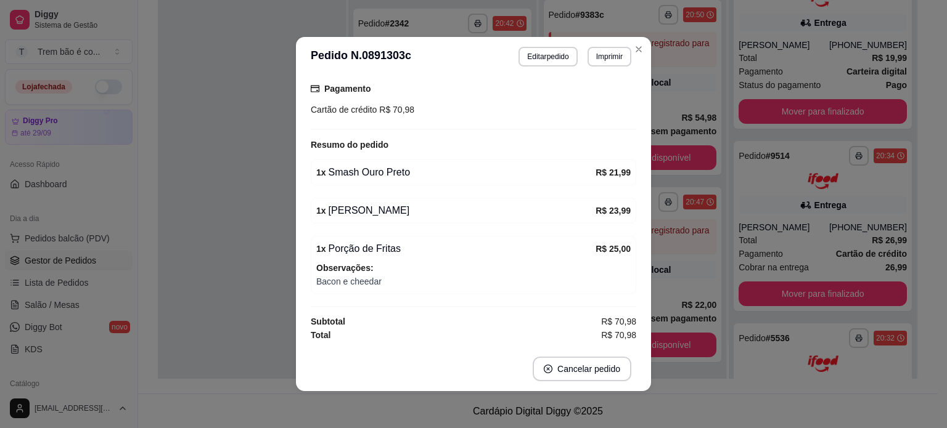
scroll to position [163, 0]
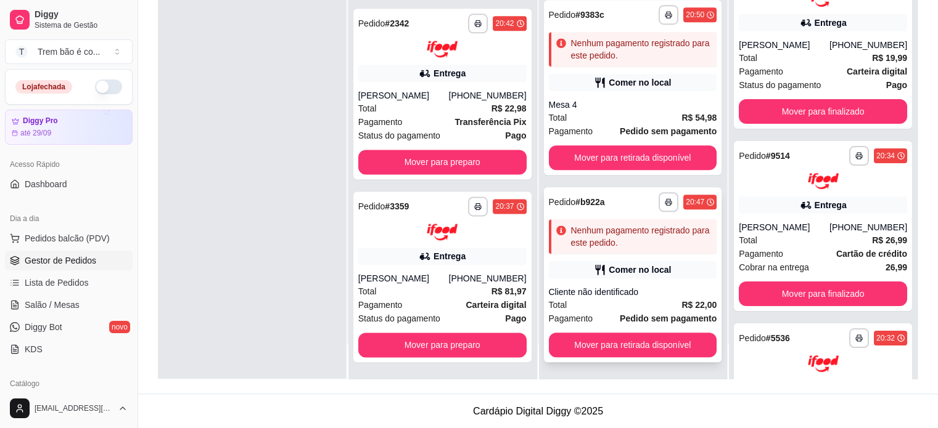
click at [595, 266] on icon at bounding box center [599, 270] width 9 height 10
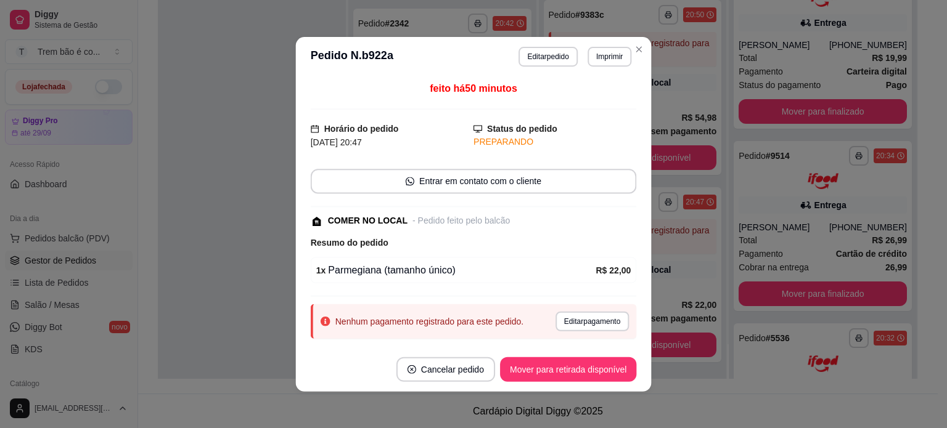
scroll to position [30, 0]
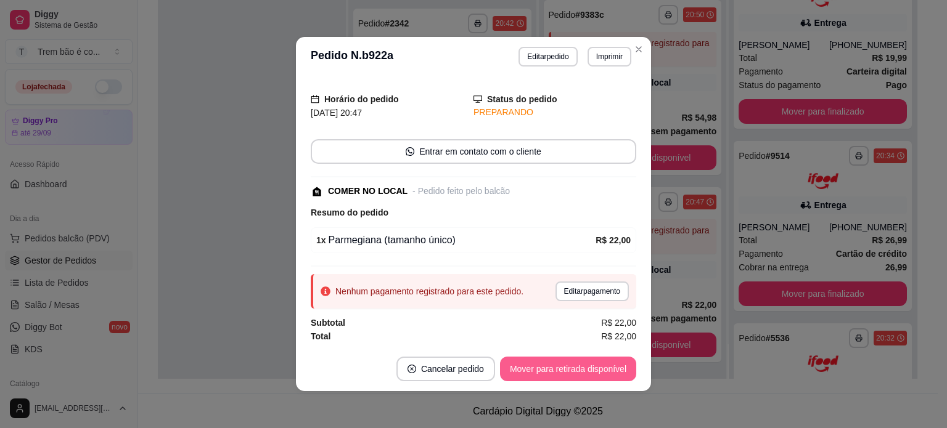
click at [571, 369] on button "Mover para retirada disponível" at bounding box center [568, 369] width 136 height 25
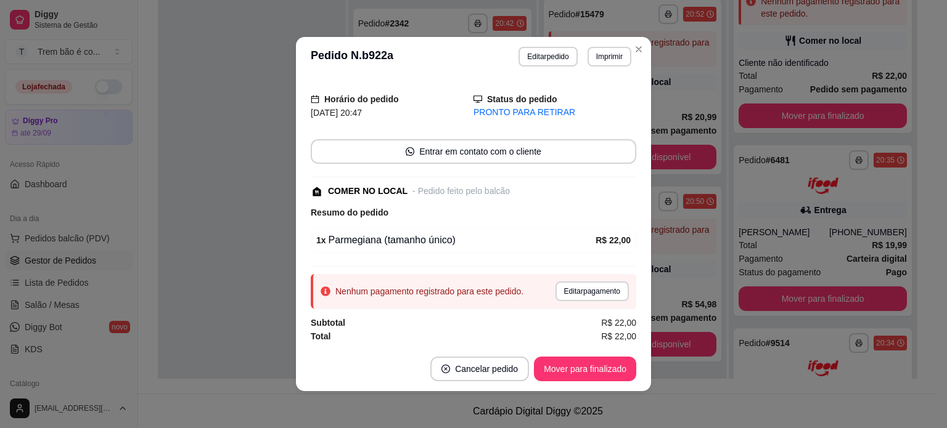
scroll to position [666, 0]
click at [587, 369] on button "Mover para finalizado" at bounding box center [585, 369] width 102 height 25
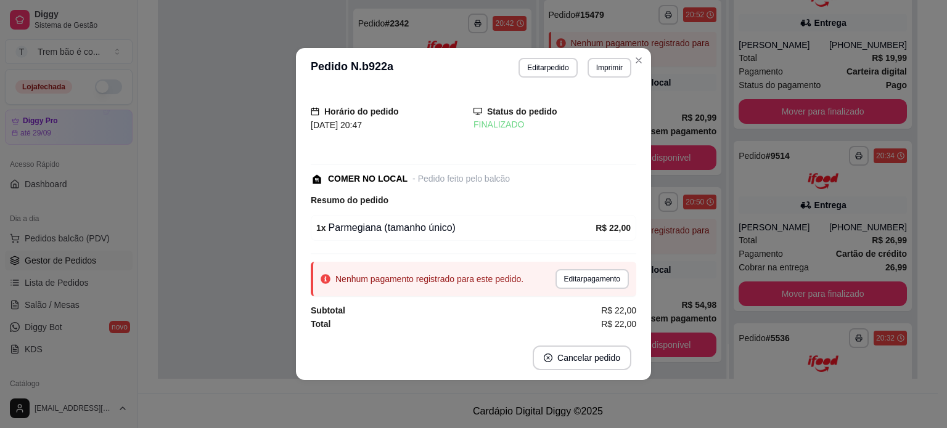
scroll to position [0, 0]
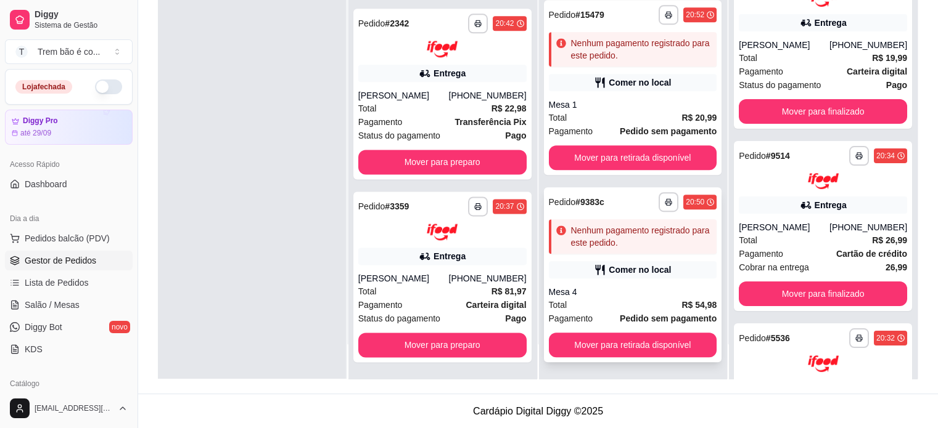
click at [605, 241] on div "Nenhum pagamento registrado para este pedido." at bounding box center [641, 236] width 141 height 25
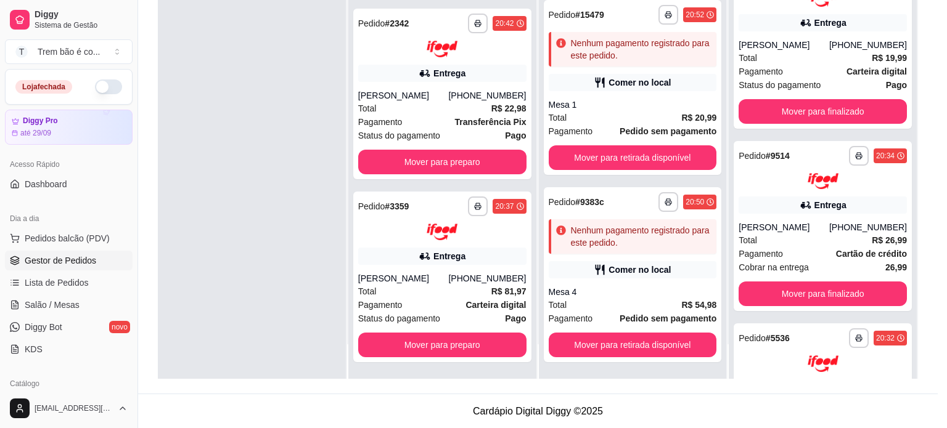
scroll to position [133, 0]
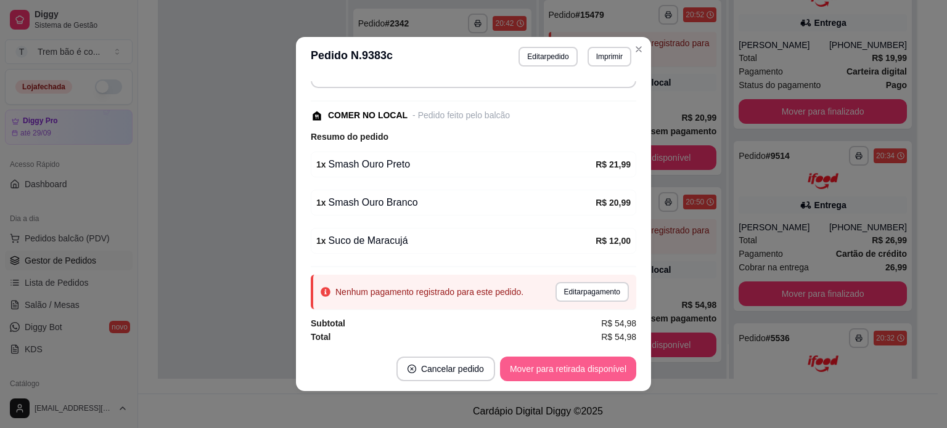
click at [567, 373] on button "Mover para retirada disponível" at bounding box center [568, 369] width 136 height 25
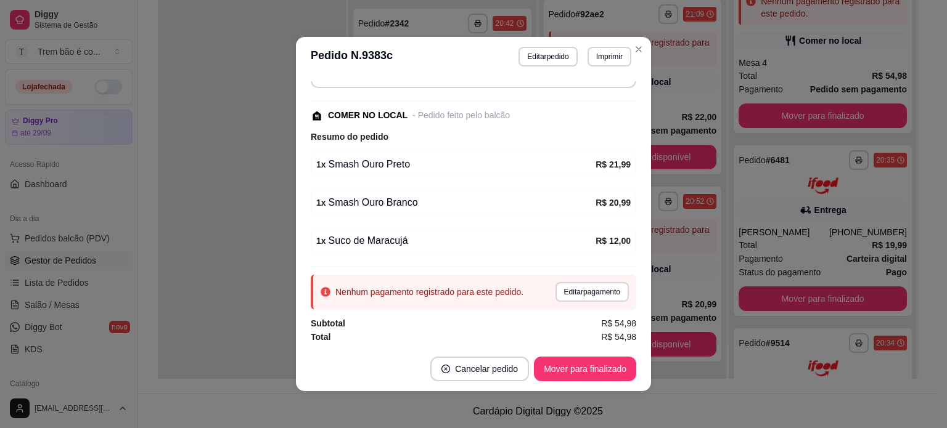
scroll to position [478, 0]
click at [584, 372] on button "Mover para finalizado" at bounding box center [585, 370] width 99 height 24
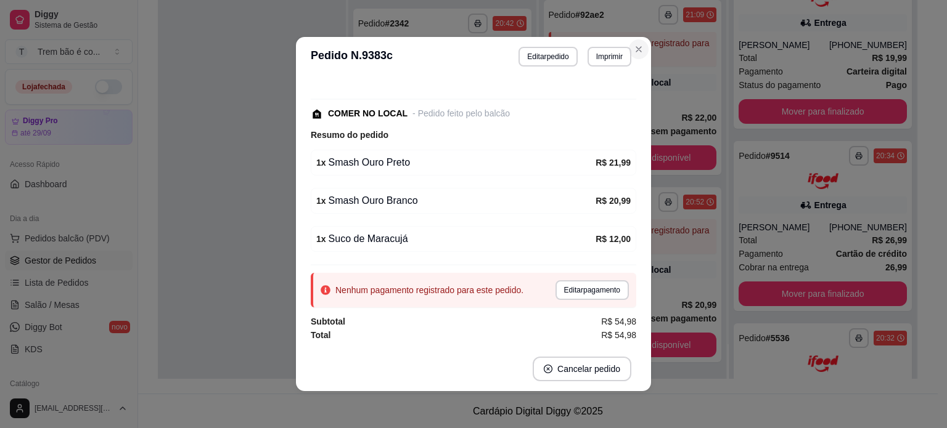
scroll to position [0, 0]
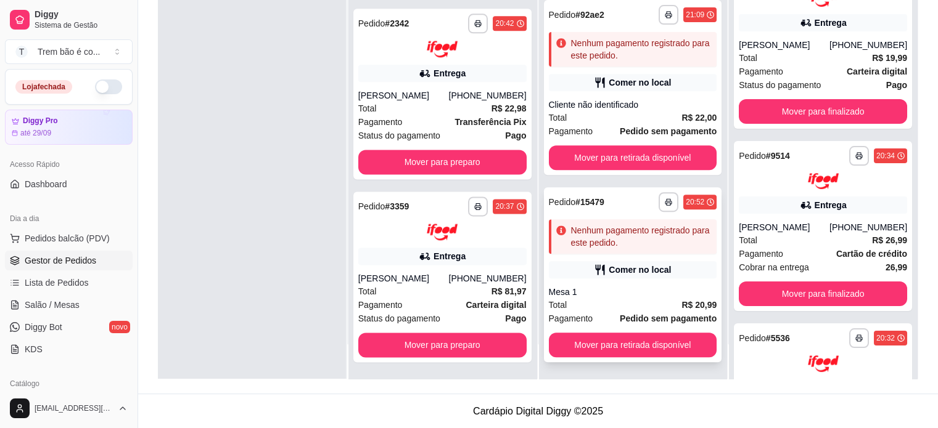
click at [615, 207] on div "**********" at bounding box center [633, 202] width 168 height 20
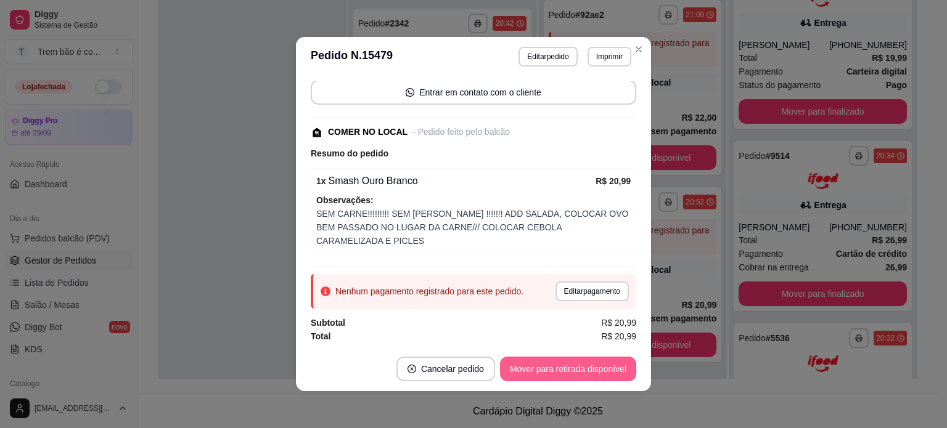
click at [569, 374] on button "Mover para retirada disponível" at bounding box center [568, 369] width 136 height 25
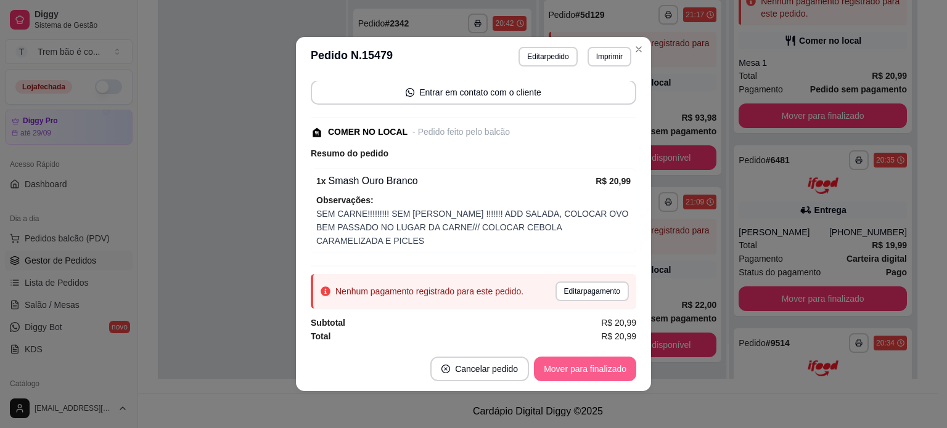
click at [573, 374] on button "Mover para finalizado" at bounding box center [585, 369] width 102 height 25
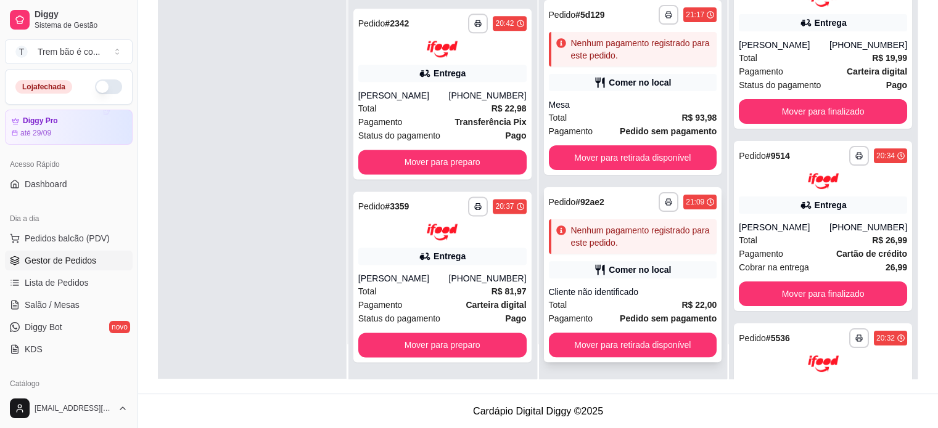
click at [573, 251] on div "Nenhum pagamento registrado para este pedido." at bounding box center [633, 236] width 168 height 35
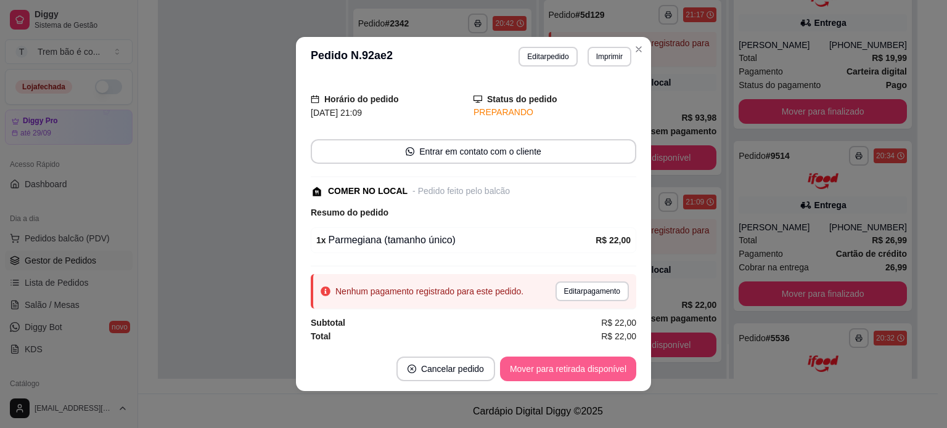
click at [561, 372] on button "Mover para retirada disponível" at bounding box center [568, 369] width 136 height 25
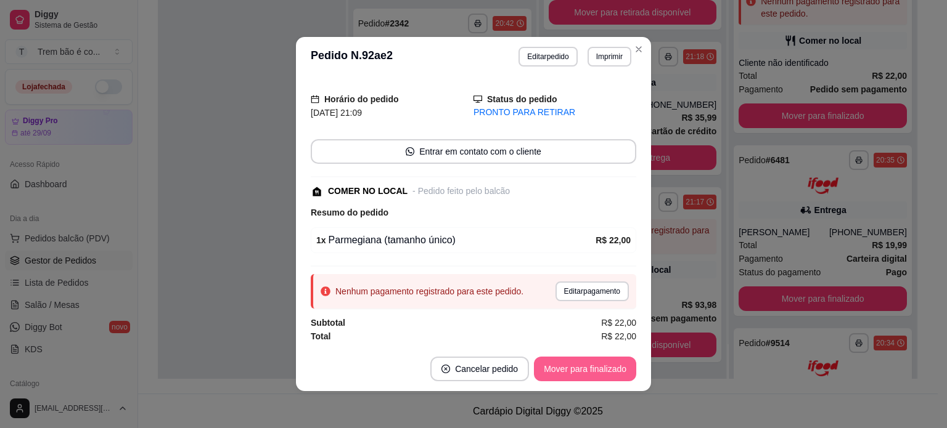
click at [582, 373] on button "Mover para finalizado" at bounding box center [585, 369] width 102 height 25
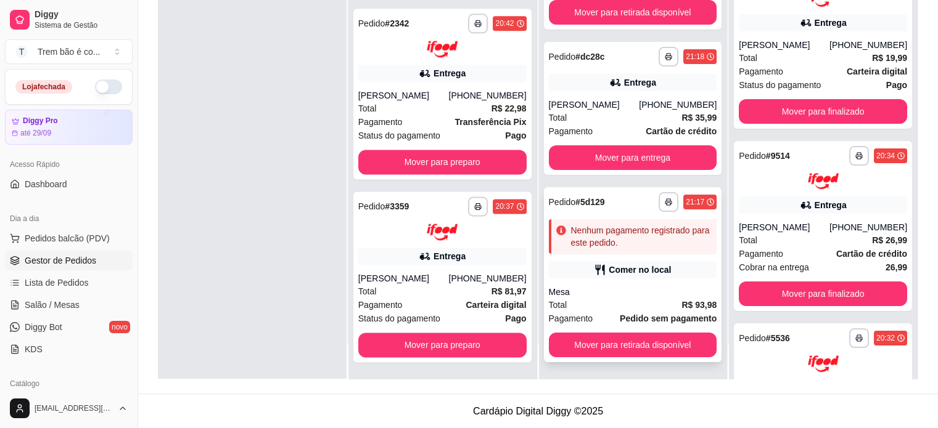
click at [631, 258] on div "**********" at bounding box center [633, 274] width 178 height 175
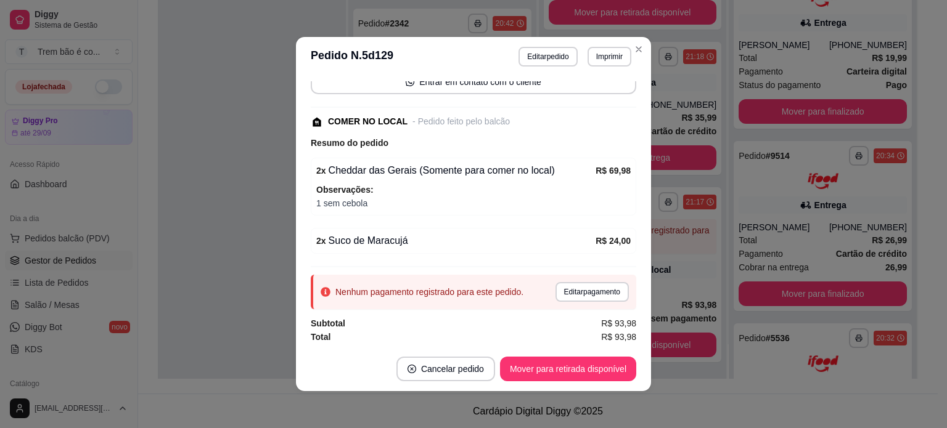
click at [552, 391] on footer "Cancelar pedido Mover para retirada disponível" at bounding box center [473, 369] width 355 height 44
click at [558, 378] on button "Mover para retirada disponível" at bounding box center [568, 369] width 136 height 25
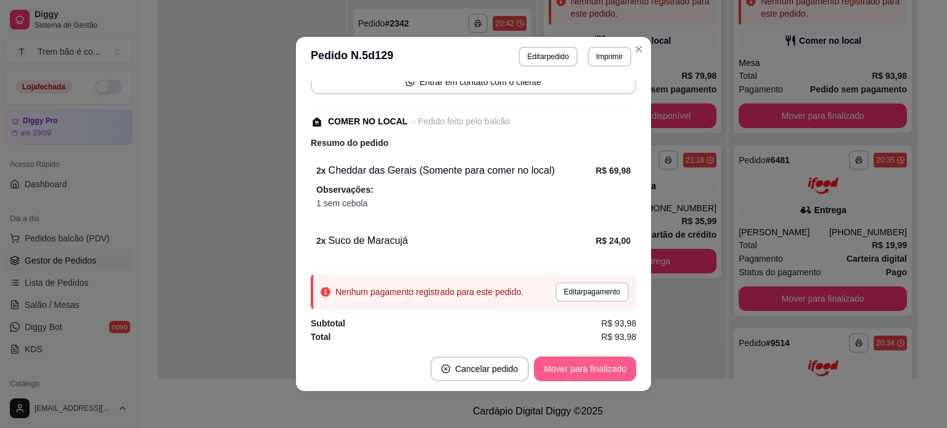
click at [569, 377] on button "Mover para finalizado" at bounding box center [585, 369] width 102 height 25
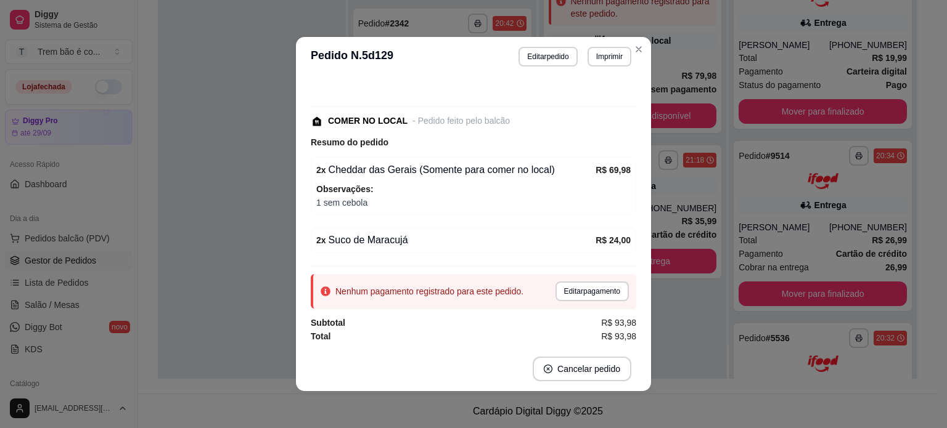
click at [631, 67] on header "**********" at bounding box center [473, 56] width 355 height 39
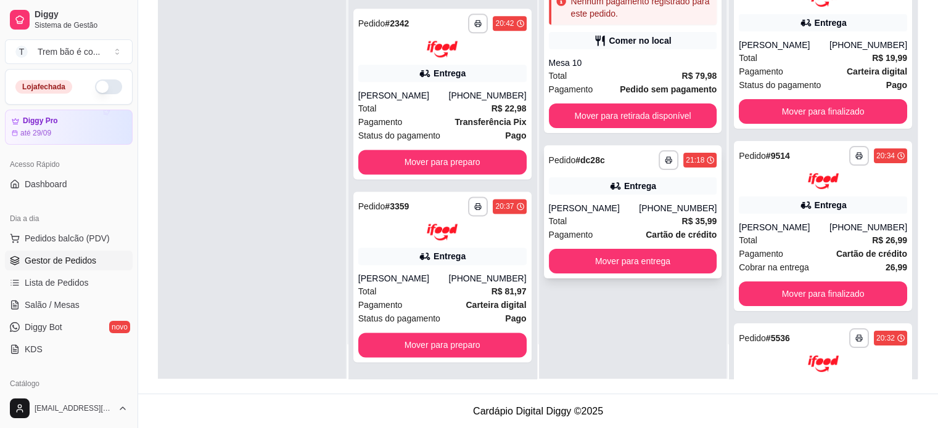
click at [614, 210] on div "[PERSON_NAME]" at bounding box center [594, 208] width 91 height 12
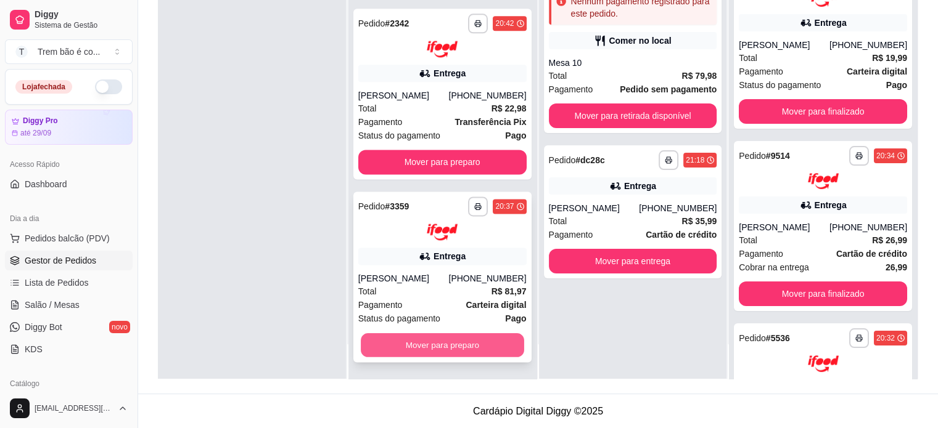
click at [441, 335] on button "Mover para preparo" at bounding box center [442, 345] width 163 height 24
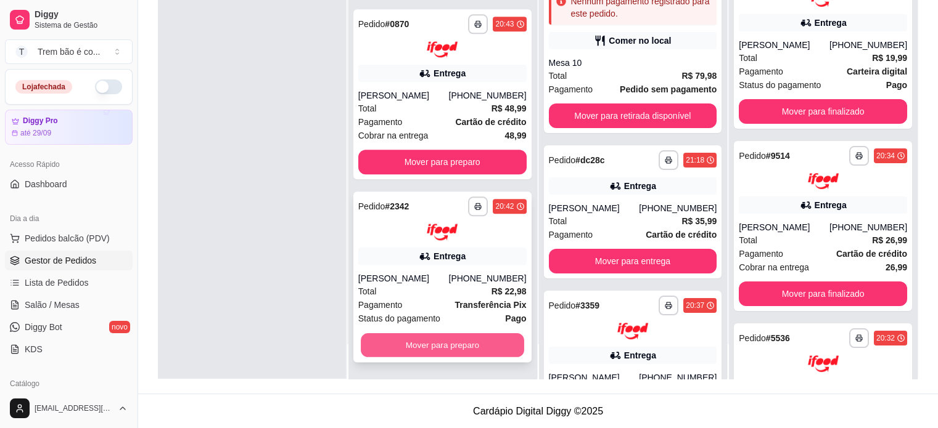
click at [445, 345] on button "Mover para preparo" at bounding box center [442, 345] width 163 height 24
click at [445, 345] on button "Mover para preparo" at bounding box center [442, 344] width 168 height 25
click at [445, 345] on button "Mover para preparo" at bounding box center [442, 345] width 163 height 24
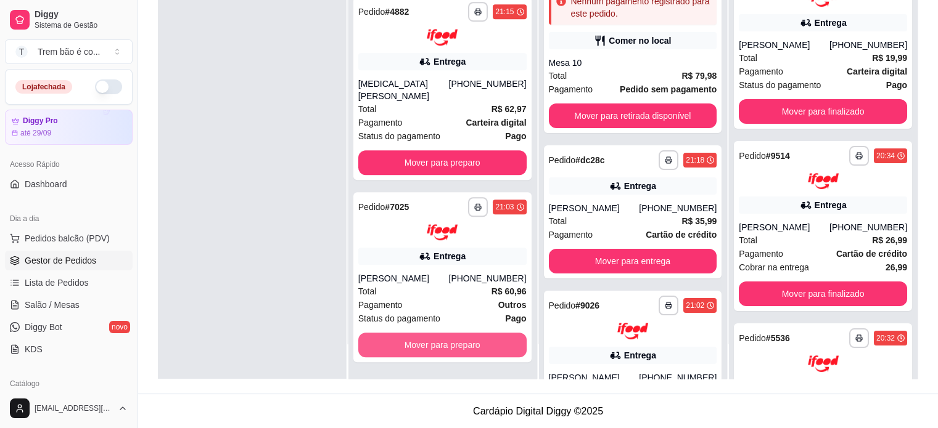
click at [445, 345] on button "Mover para preparo" at bounding box center [442, 345] width 168 height 25
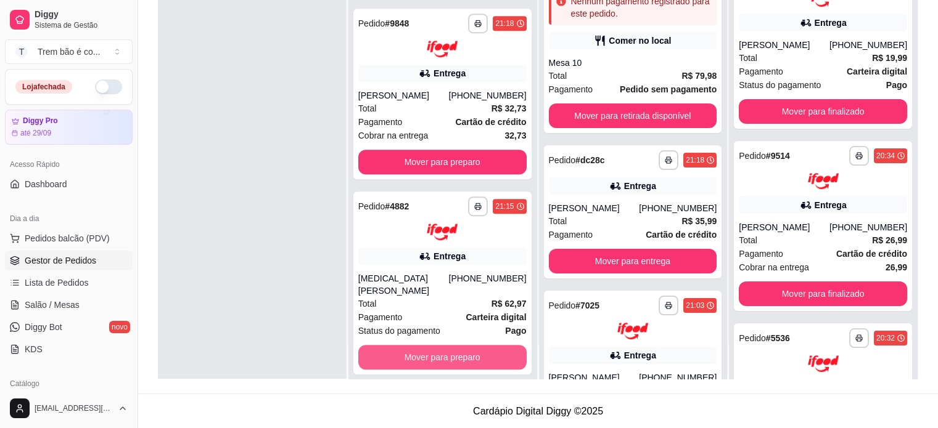
click at [445, 345] on button "Mover para preparo" at bounding box center [442, 357] width 168 height 25
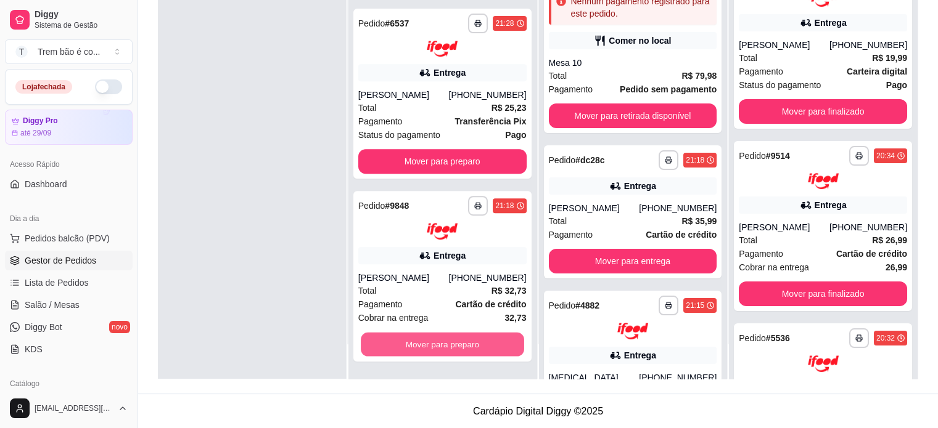
click at [445, 345] on button "Mover para preparo" at bounding box center [442, 345] width 163 height 24
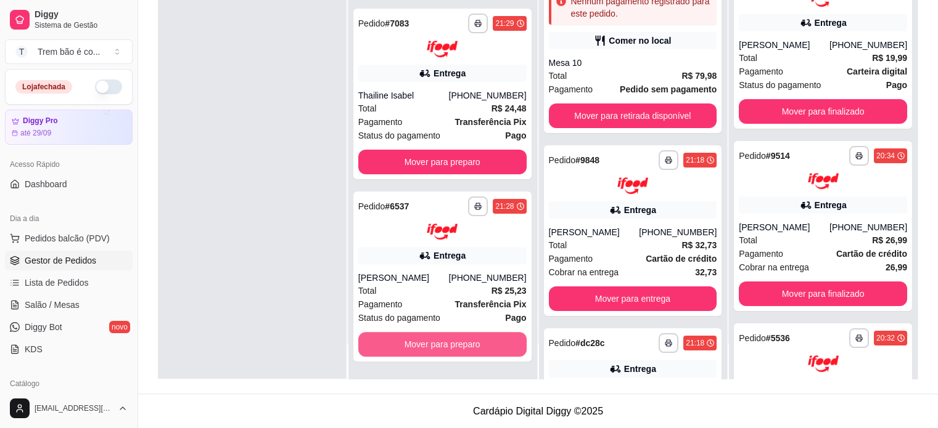
click at [445, 345] on button "Mover para preparo" at bounding box center [442, 344] width 168 height 25
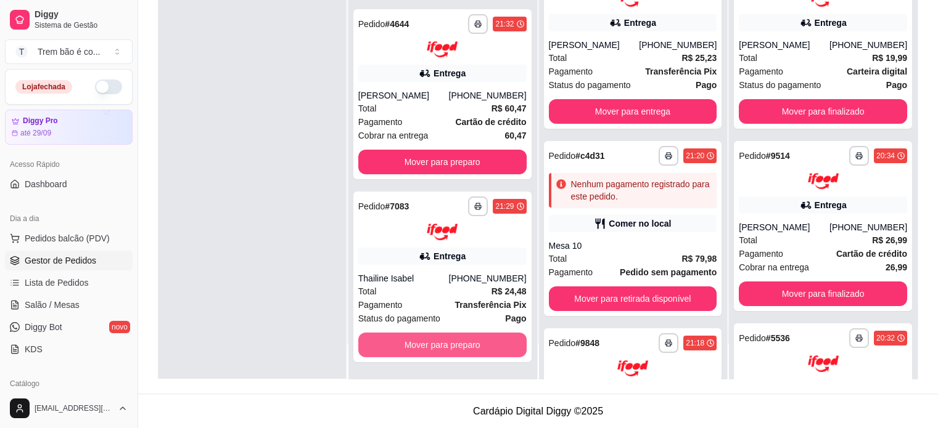
click at [445, 345] on button "Mover para preparo" at bounding box center [442, 345] width 168 height 25
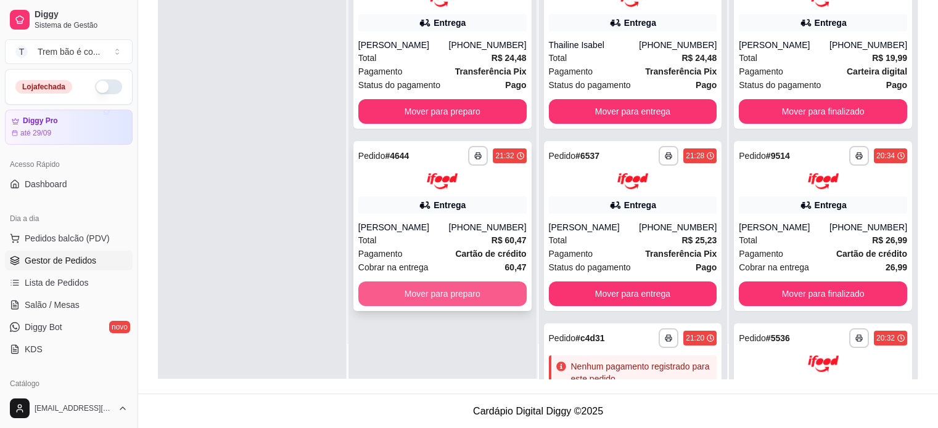
click at [445, 293] on button "Mover para preparo" at bounding box center [442, 294] width 168 height 25
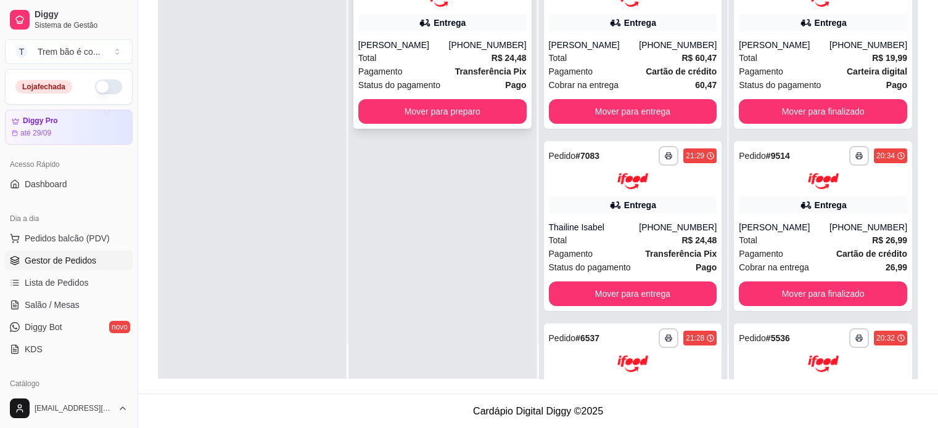
click at [445, 117] on button "Mover para preparo" at bounding box center [442, 111] width 168 height 25
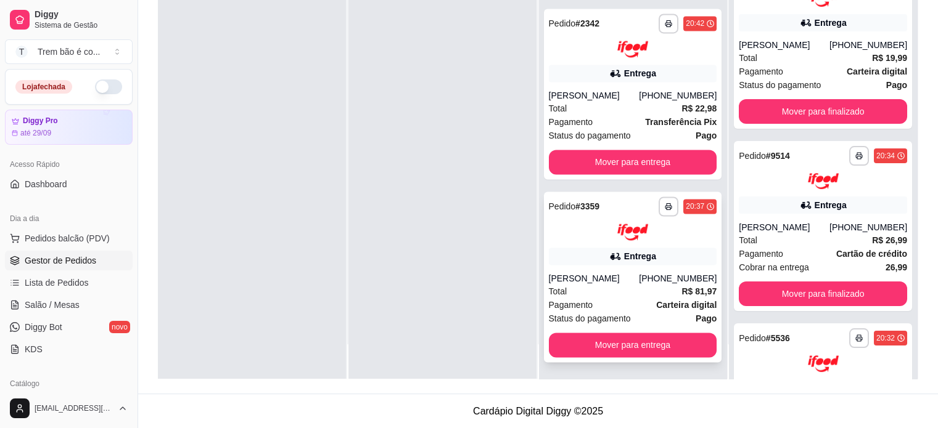
click at [610, 259] on icon at bounding box center [615, 256] width 12 height 12
click at [108, 80] on div "Loja fechada" at bounding box center [68, 87] width 107 height 15
click at [100, 91] on button "button" at bounding box center [108, 87] width 27 height 15
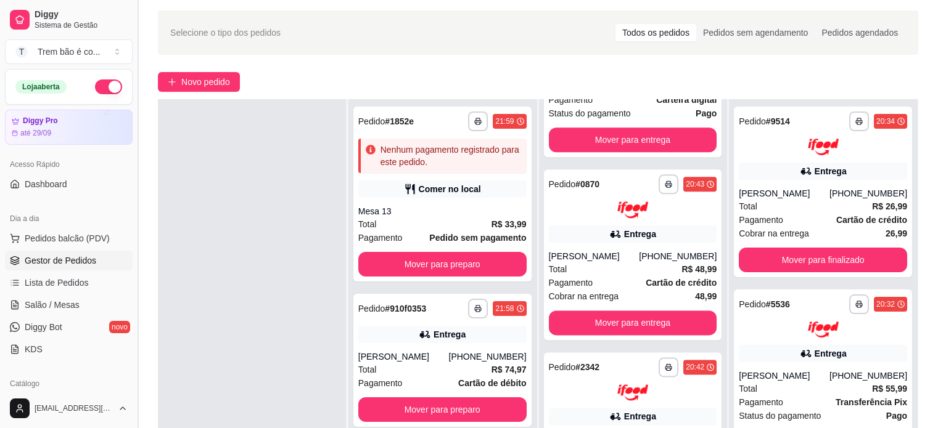
click at [139, 78] on button "Toggle Sidebar" at bounding box center [138, 214] width 10 height 428
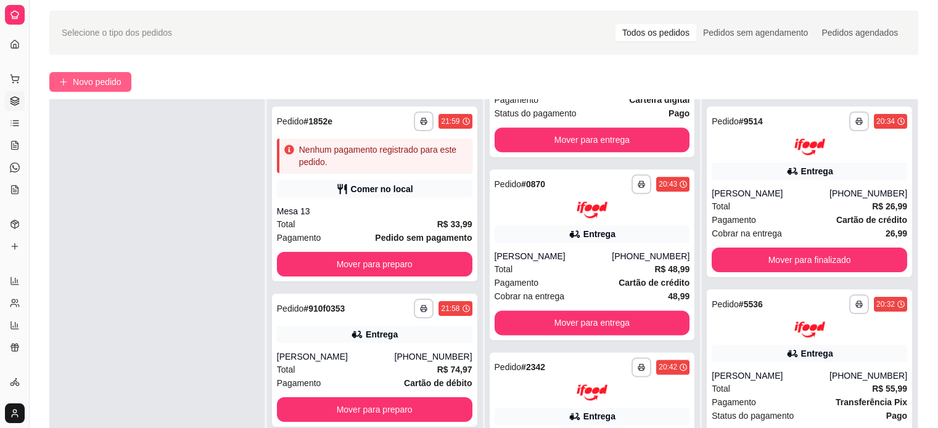
click at [94, 89] on button "Novo pedido" at bounding box center [90, 82] width 82 height 20
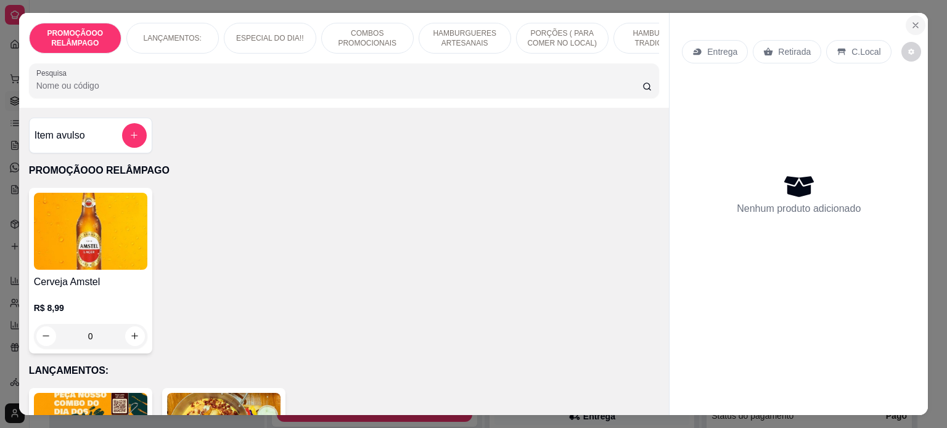
click at [913, 23] on icon "Close" at bounding box center [915, 25] width 5 height 5
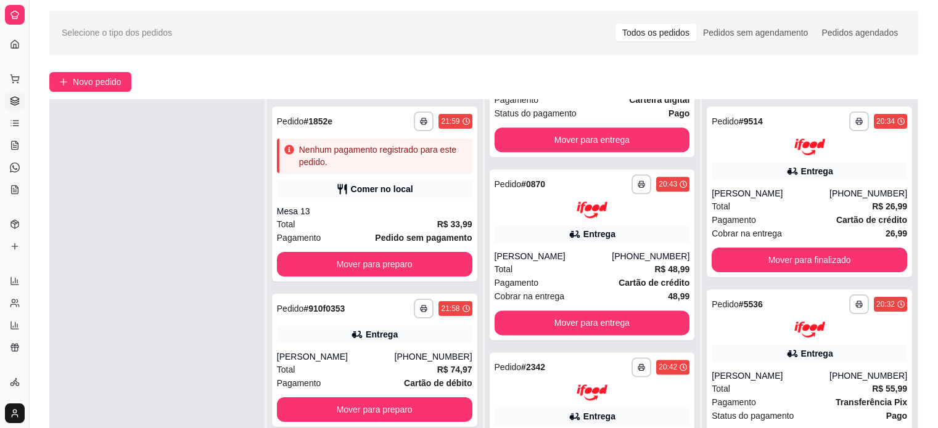
click at [910, 22] on div "Selecione o tipo dos pedidos Todos os pedidos Pedidos sem agendamento Pedidos a…" at bounding box center [483, 32] width 869 height 44
click at [30, 120] on button "Toggle Sidebar" at bounding box center [29, 214] width 10 height 428
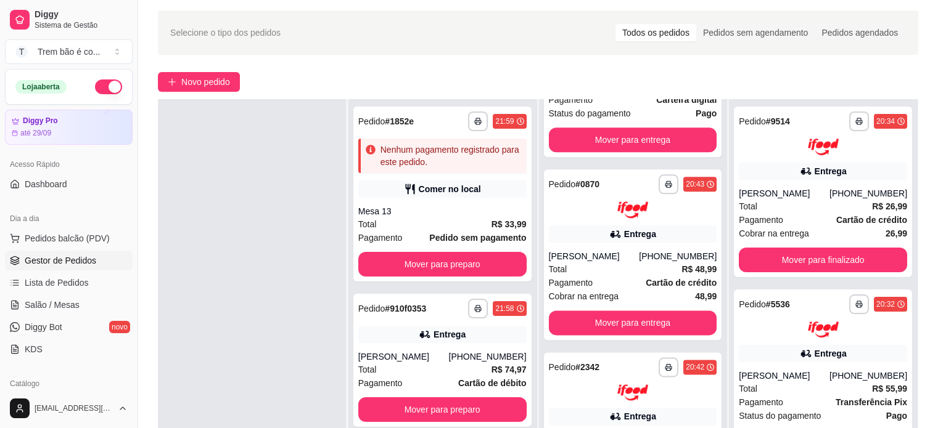
click at [98, 91] on button "button" at bounding box center [108, 87] width 27 height 15
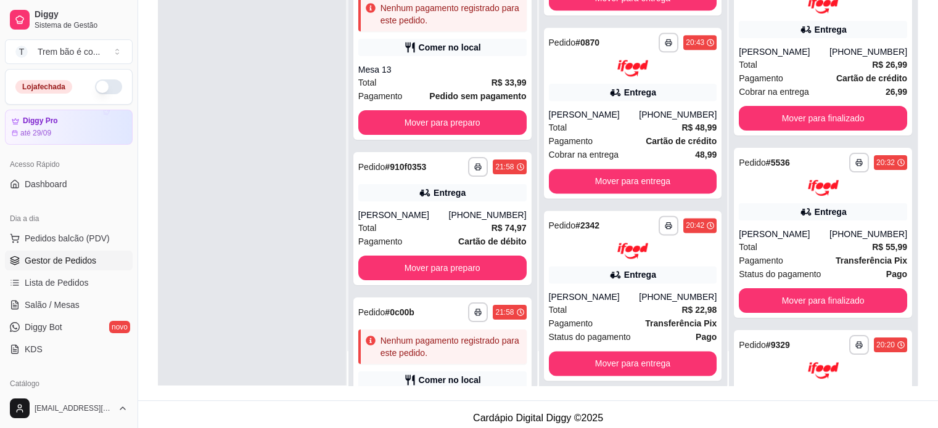
scroll to position [187, 0]
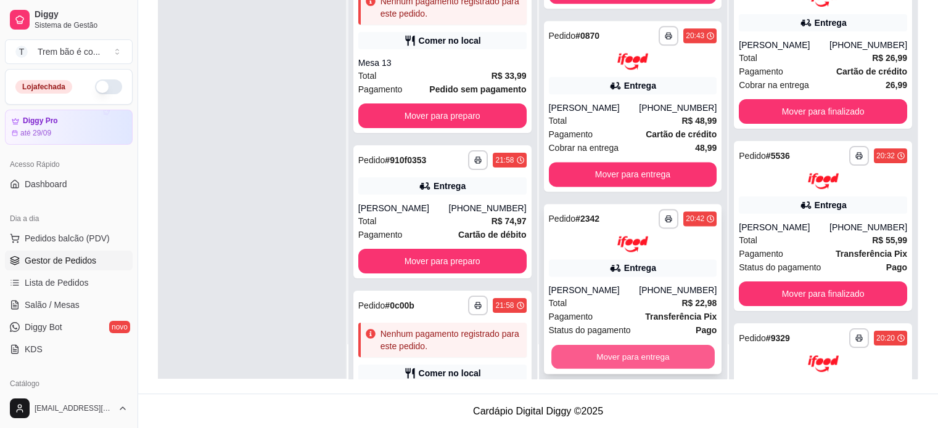
click at [654, 350] on button "Mover para entrega" at bounding box center [632, 357] width 163 height 24
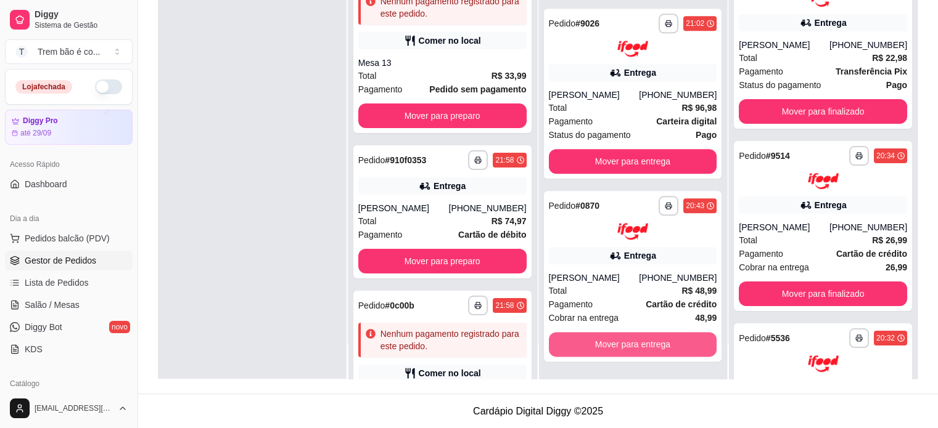
scroll to position [1379, 0]
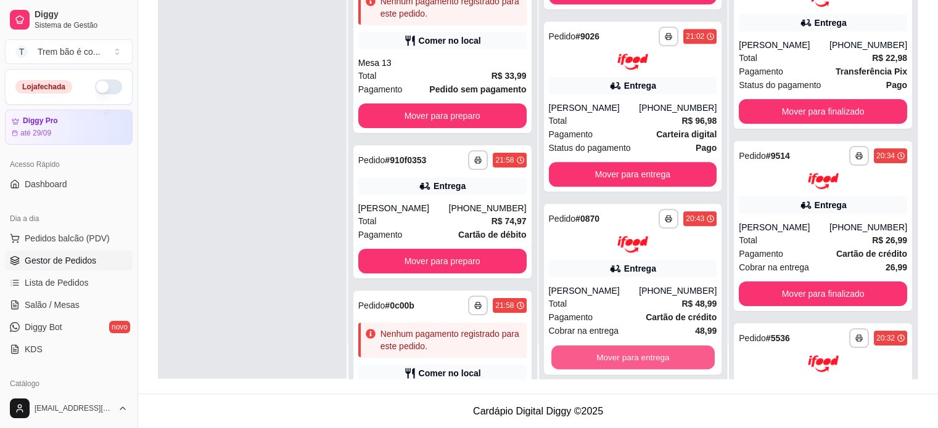
click at [654, 350] on button "Mover para entrega" at bounding box center [632, 357] width 163 height 24
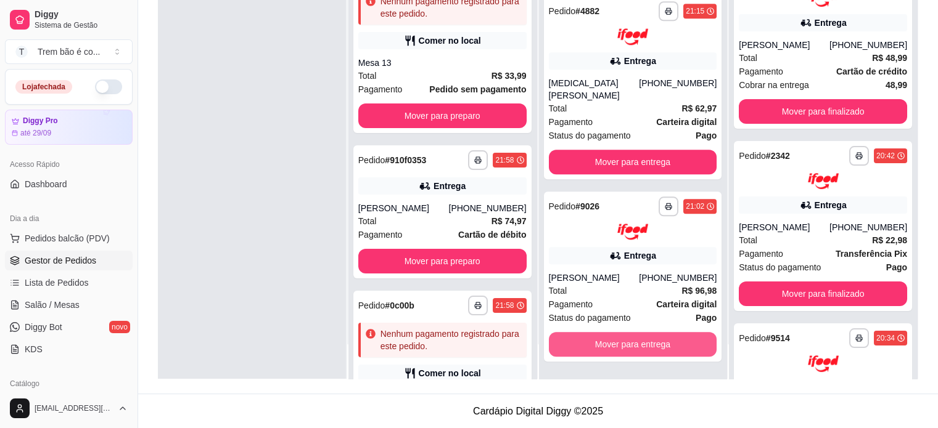
scroll to position [1196, 0]
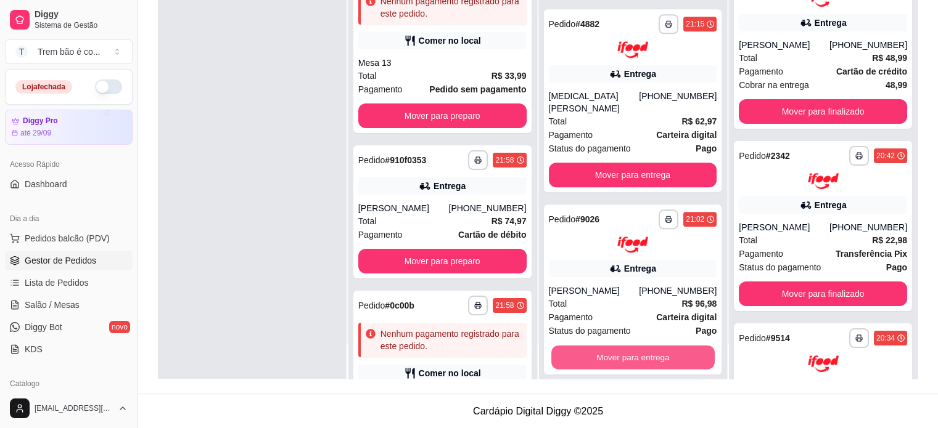
click at [654, 350] on button "Mover para entrega" at bounding box center [632, 358] width 163 height 24
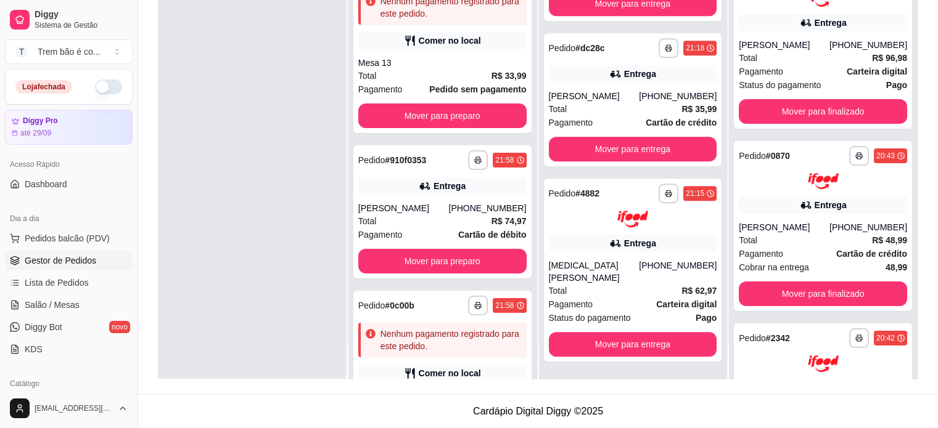
scroll to position [1013, 0]
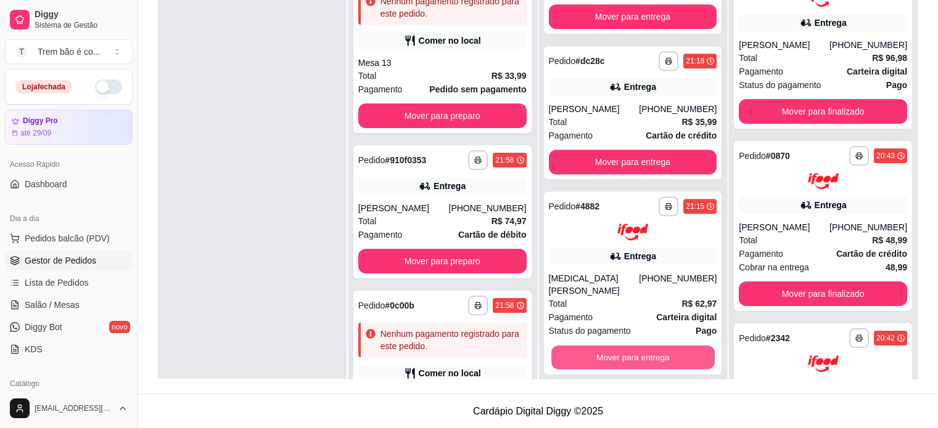
click at [654, 350] on button "Mover para entrega" at bounding box center [632, 357] width 163 height 24
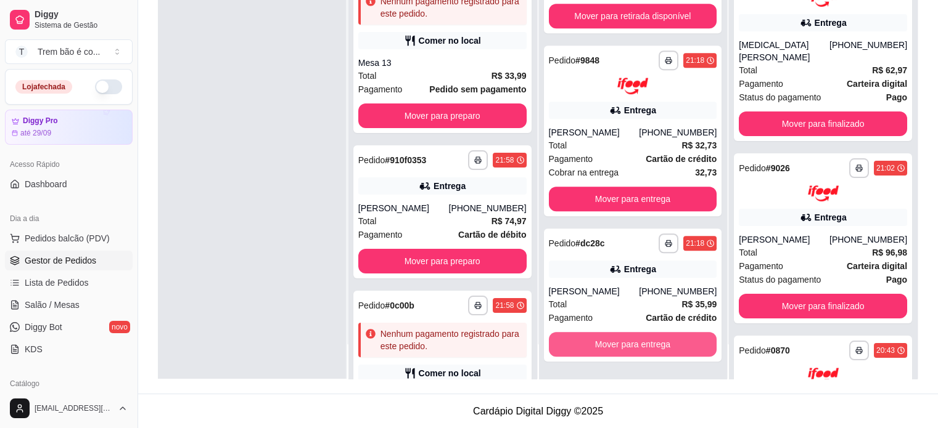
scroll to position [831, 0]
click at [654, 350] on button "Mover para entrega" at bounding box center [632, 345] width 163 height 24
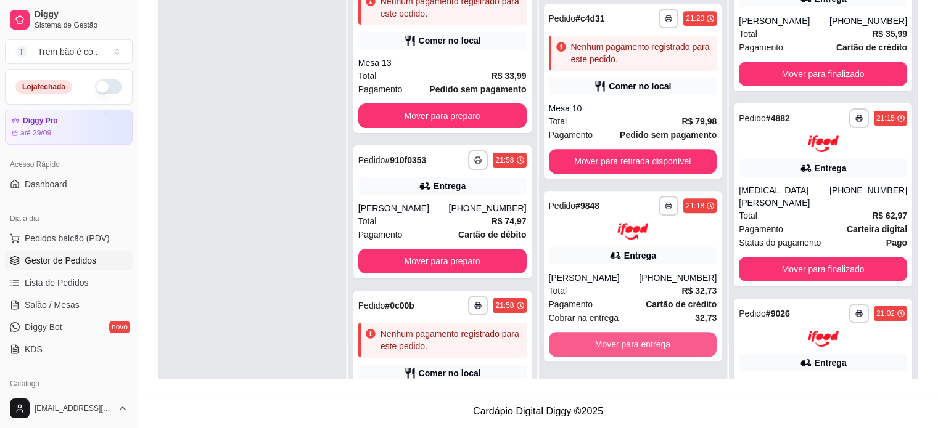
scroll to position [685, 0]
click at [654, 350] on button "Mover para entrega" at bounding box center [632, 345] width 163 height 24
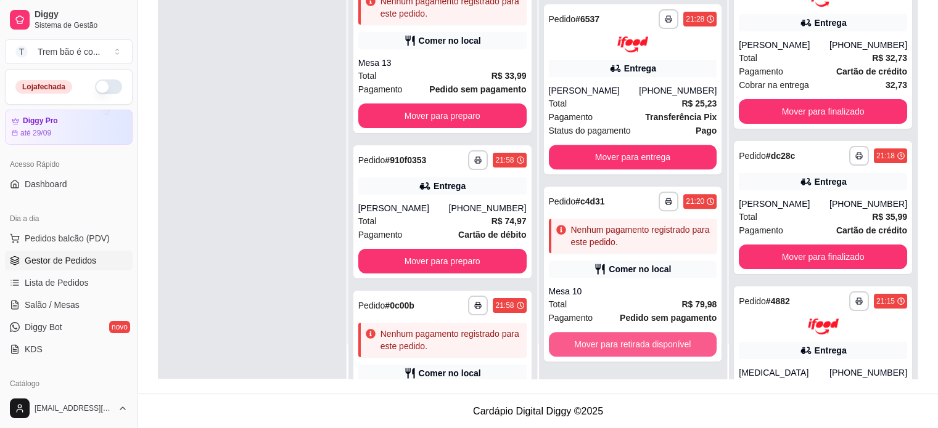
scroll to position [502, 0]
click at [654, 350] on button "Mover para retirada disponível" at bounding box center [632, 345] width 163 height 24
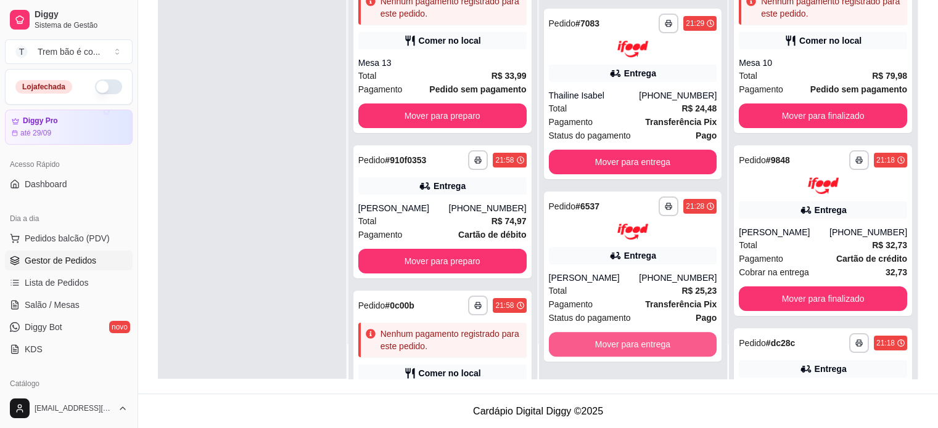
scroll to position [315, 0]
click at [654, 350] on button "Mover para entrega" at bounding box center [632, 345] width 163 height 24
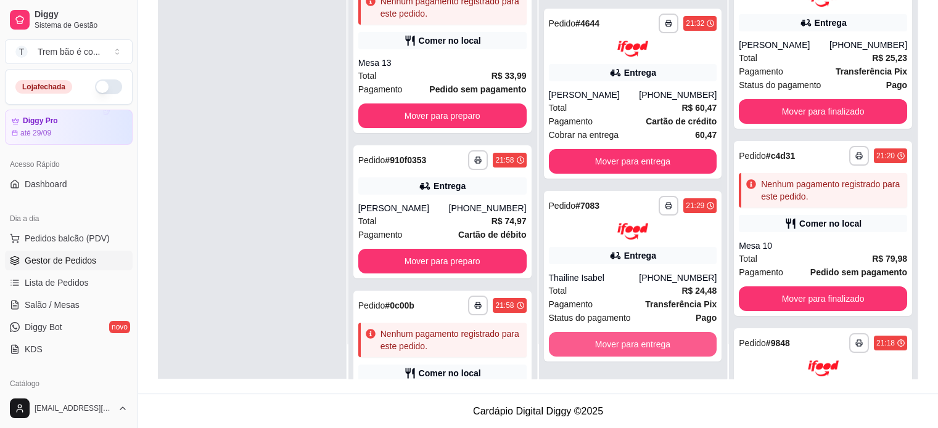
scroll to position [132, 0]
click at [654, 350] on button "Mover para entrega" at bounding box center [632, 345] width 163 height 24
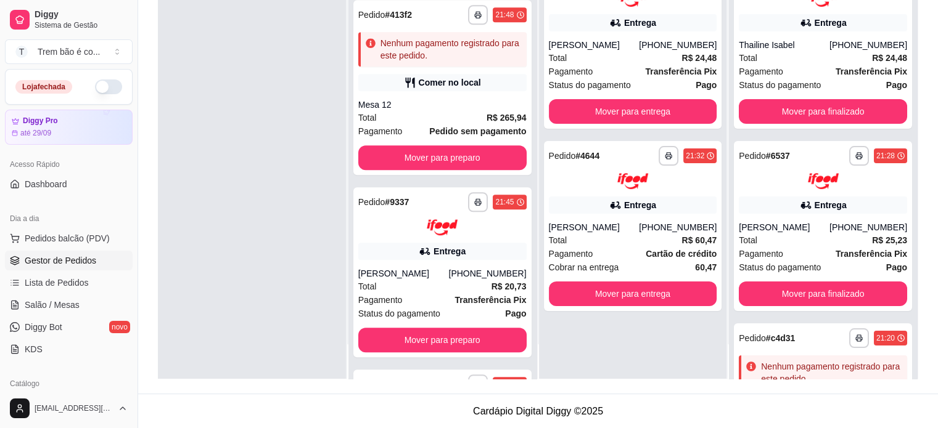
scroll to position [1219, 0]
